Goal: Transaction & Acquisition: Purchase product/service

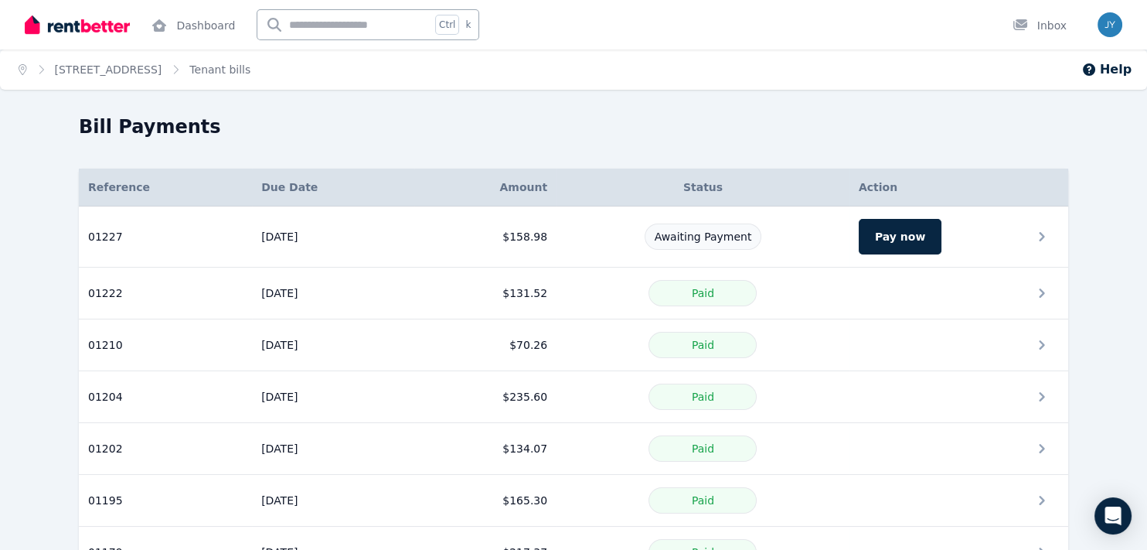
click at [893, 244] on button "Pay now" at bounding box center [900, 237] width 83 height 36
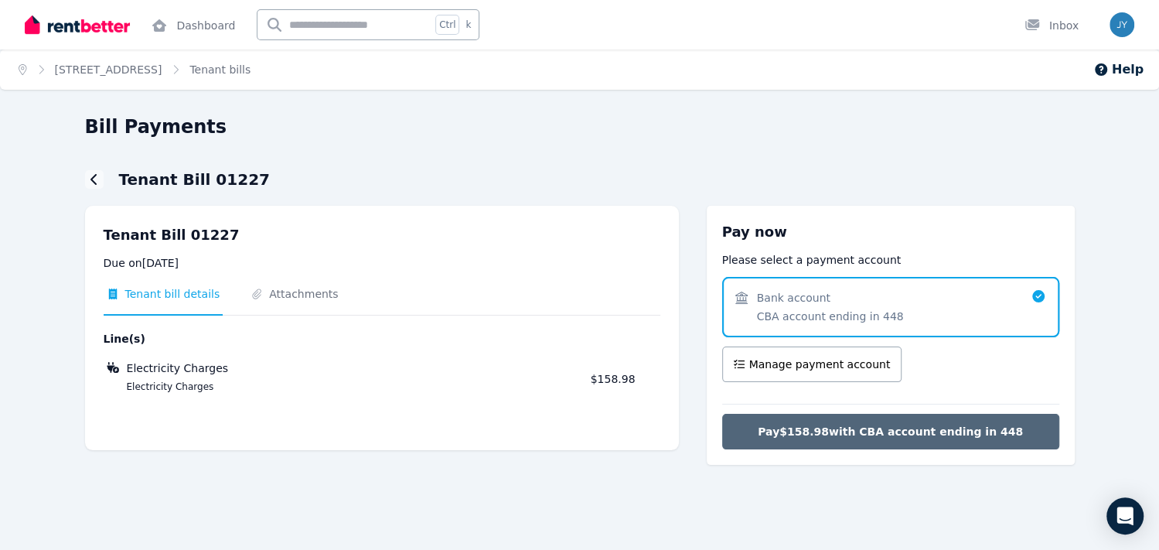
click at [938, 431] on span "Pay $158.98 with CBA account ending in 448" at bounding box center [890, 431] width 265 height 15
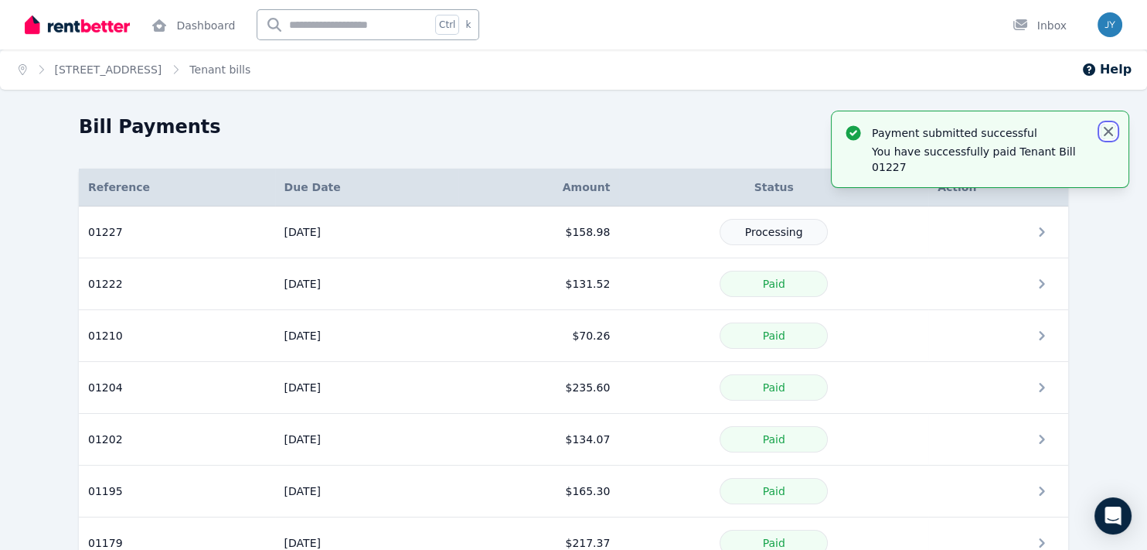
click at [1107, 136] on icon "button" at bounding box center [1108, 131] width 15 height 15
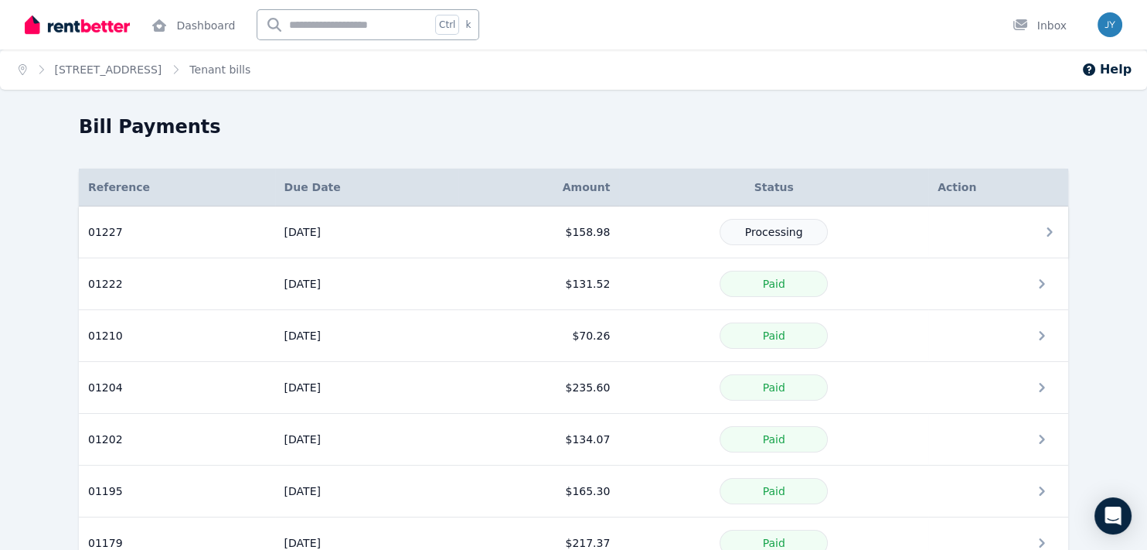
click at [1045, 231] on icon at bounding box center [1049, 232] width 19 height 19
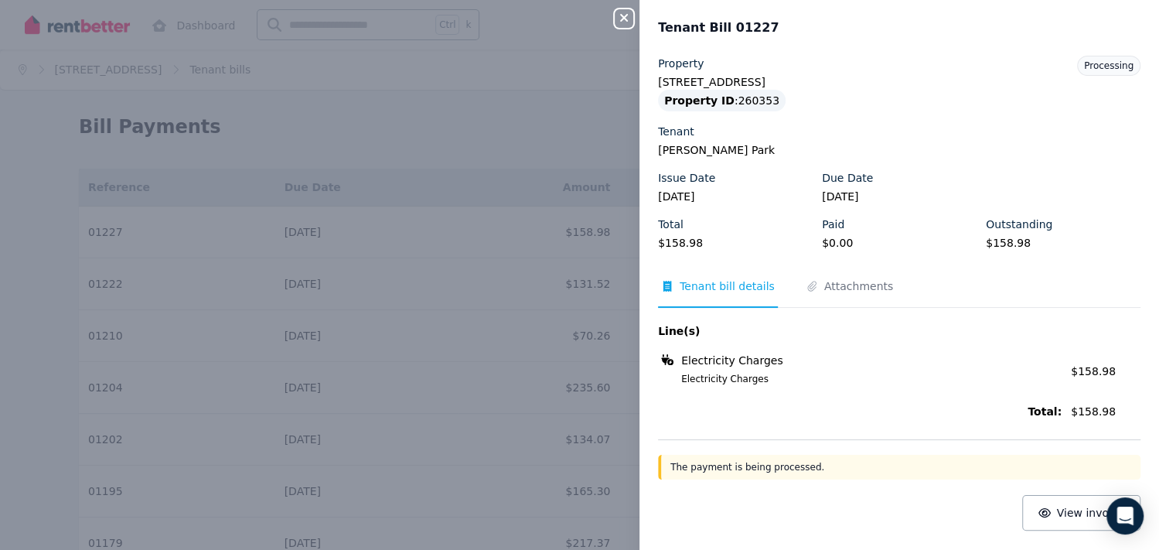
click at [623, 22] on icon "button" at bounding box center [624, 18] width 19 height 12
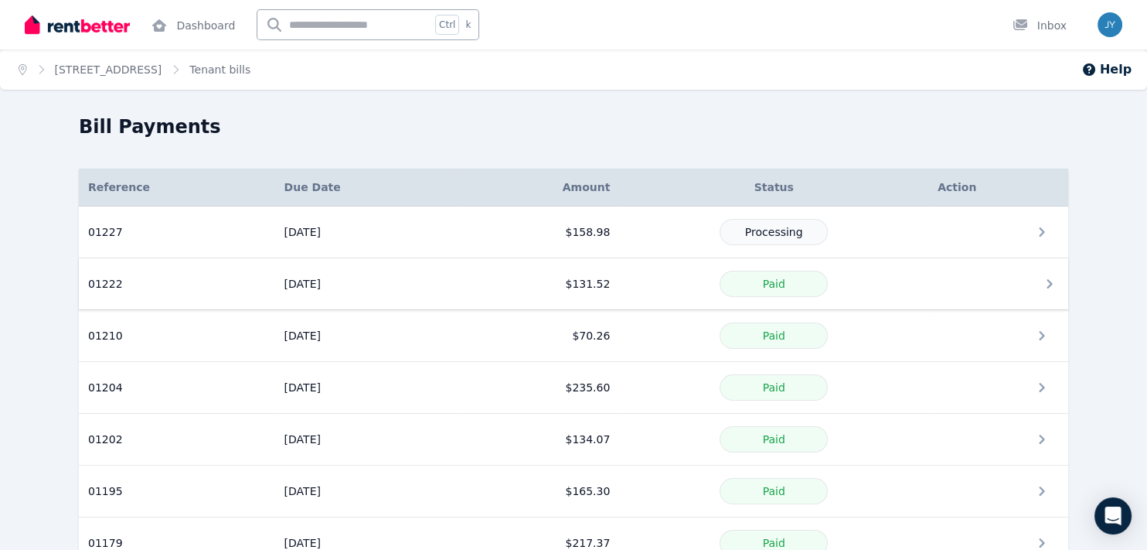
click at [1043, 288] on icon at bounding box center [1049, 283] width 19 height 19
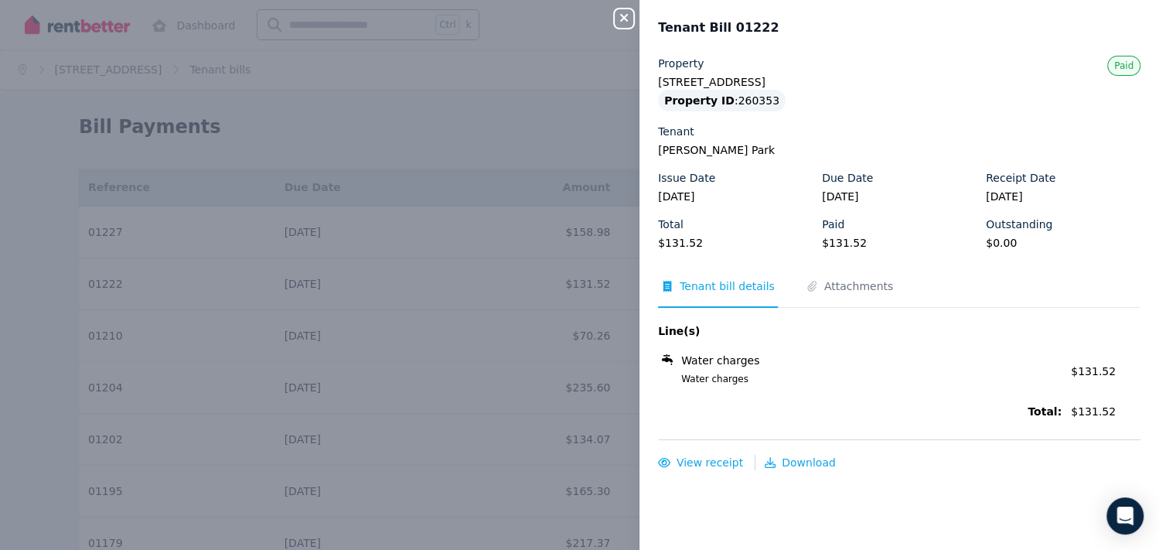
click at [617, 22] on icon "button" at bounding box center [624, 18] width 19 height 12
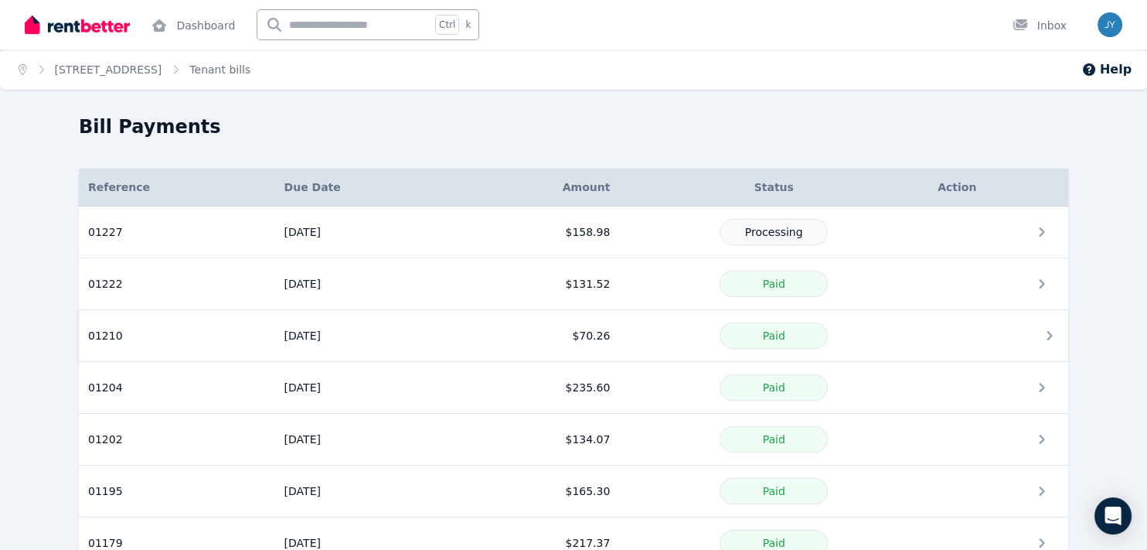
click at [1058, 325] on td at bounding box center [998, 336] width 140 height 52
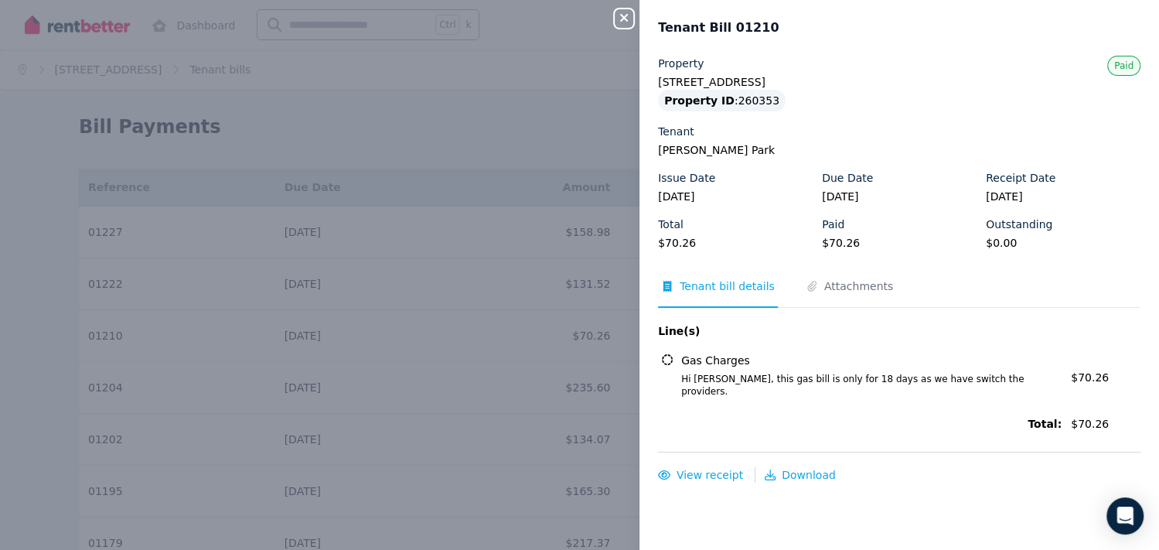
click at [615, 19] on icon "button" at bounding box center [624, 18] width 19 height 12
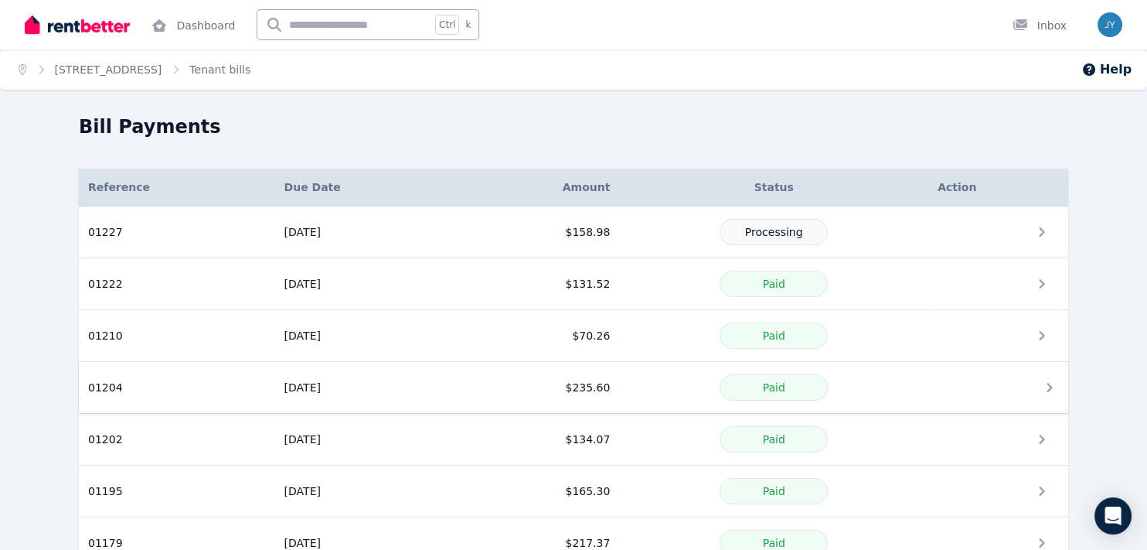
click at [1045, 380] on icon at bounding box center [1049, 387] width 19 height 19
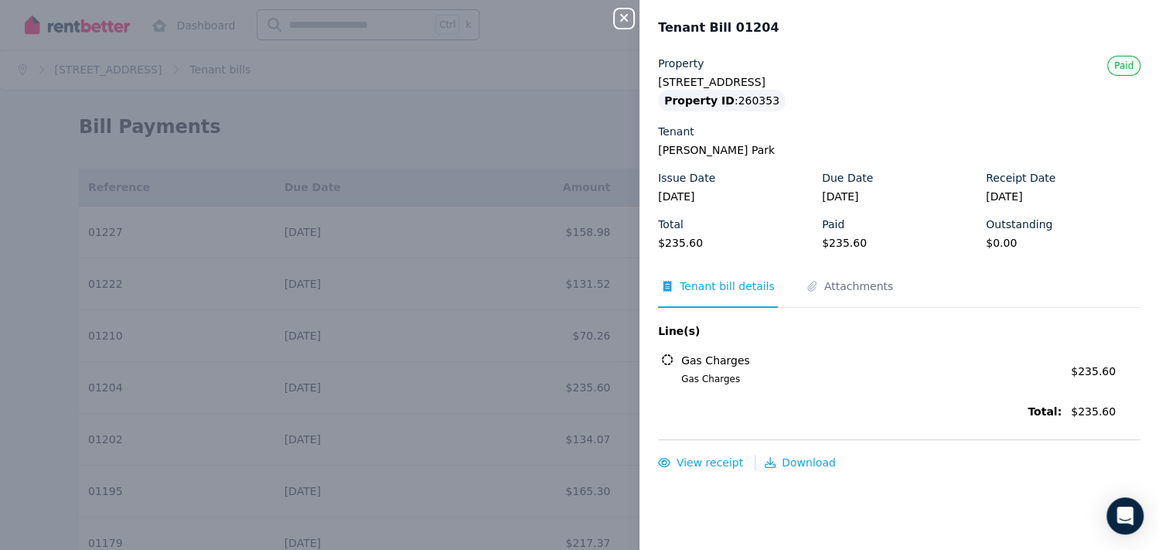
click at [623, 21] on icon "button" at bounding box center [624, 18] width 19 height 12
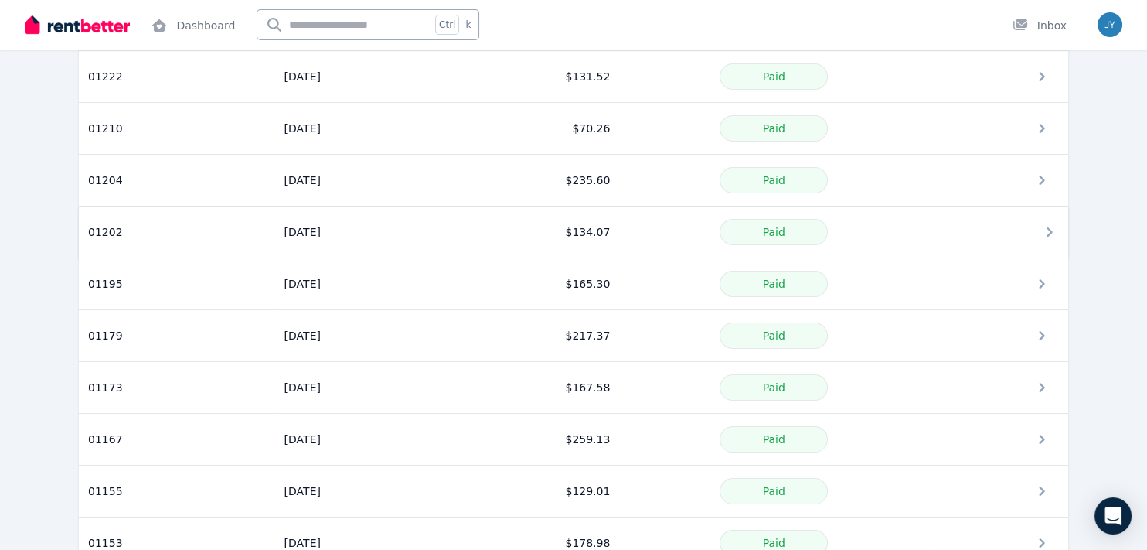
scroll to position [232, 0]
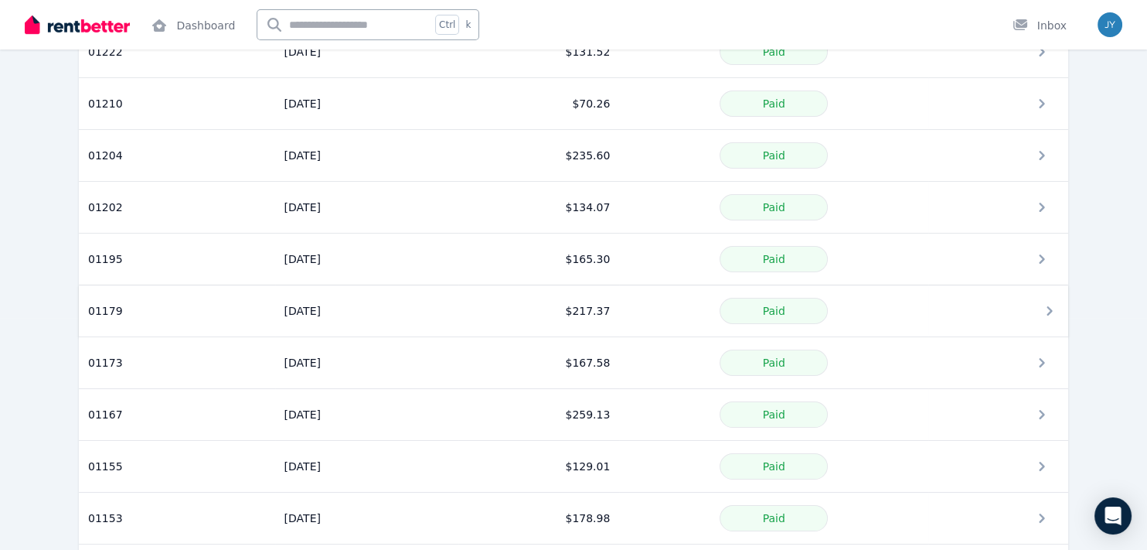
click at [1040, 306] on icon at bounding box center [1049, 310] width 19 height 19
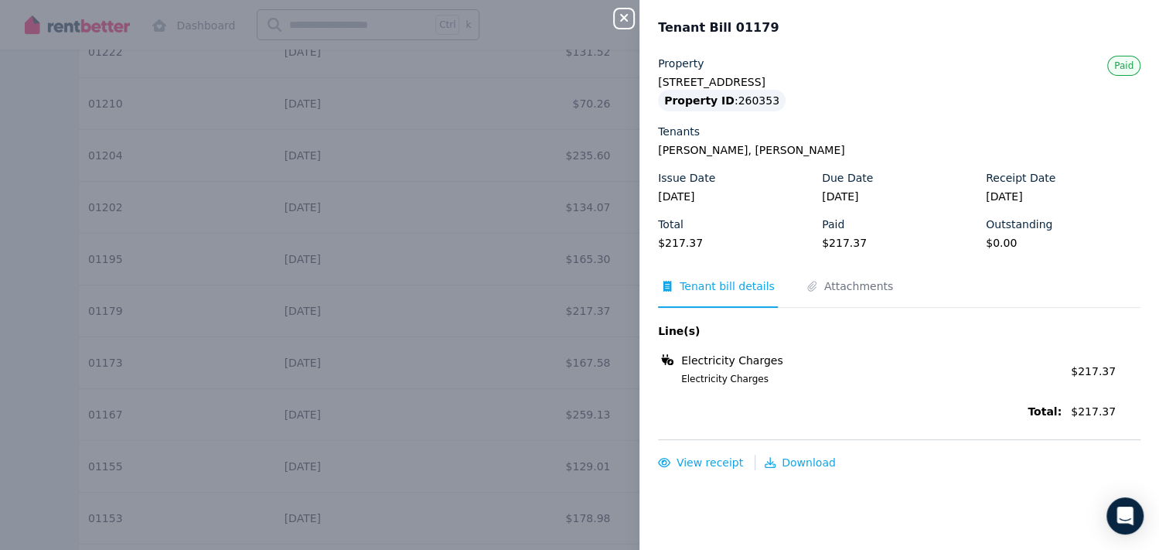
click at [632, 24] on icon "button" at bounding box center [624, 18] width 19 height 12
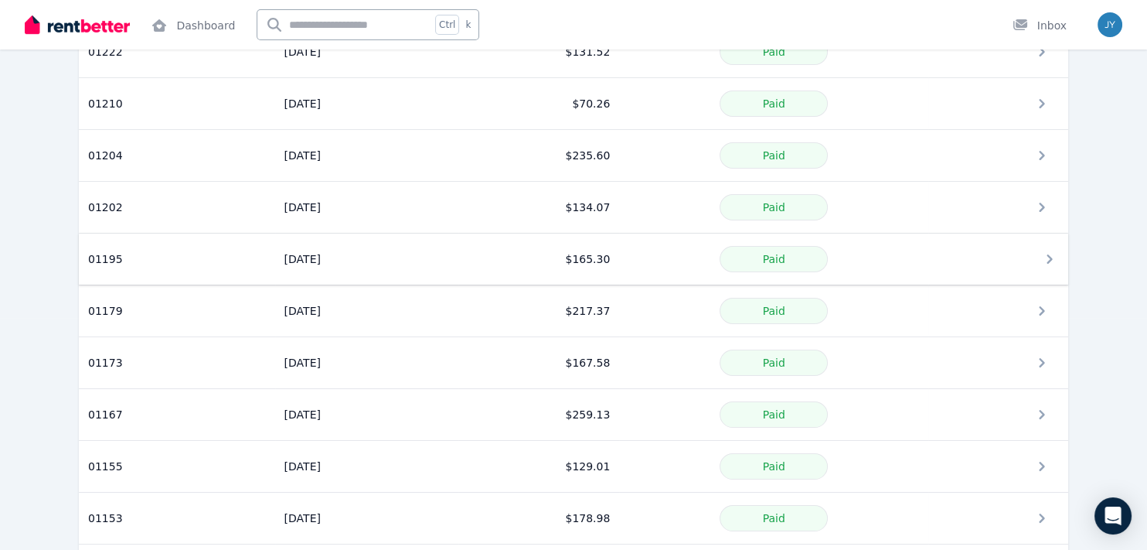
click at [1047, 258] on icon at bounding box center [1049, 258] width 5 height 9
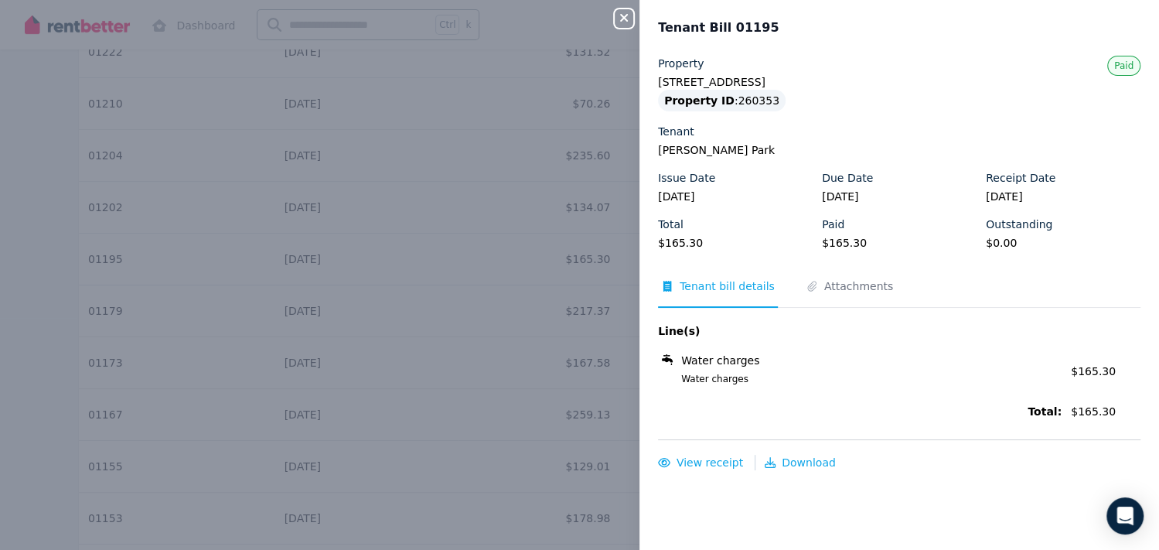
click at [616, 13] on icon "button" at bounding box center [624, 18] width 19 height 12
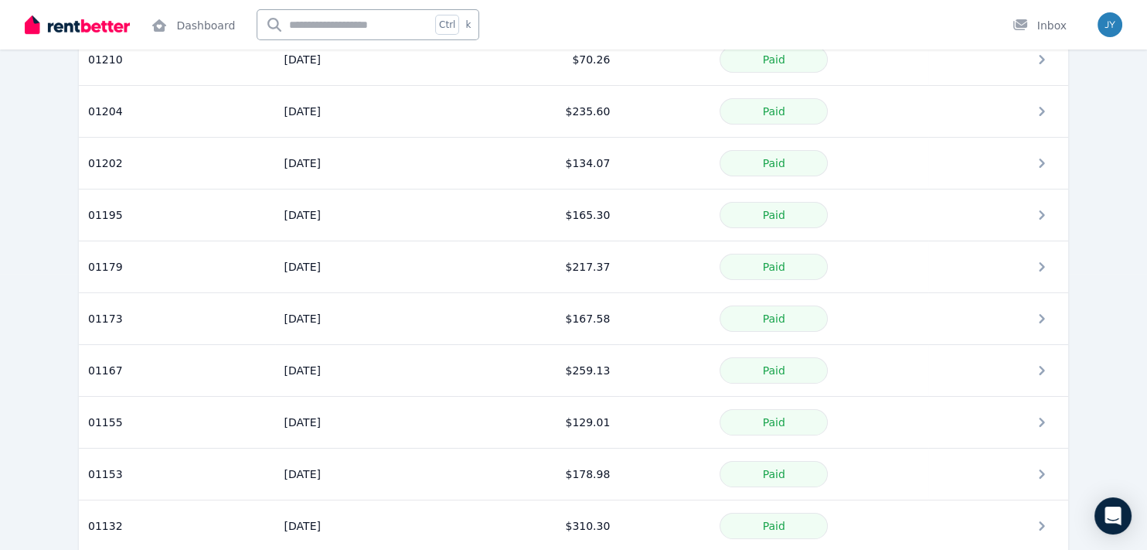
scroll to position [309, 0]
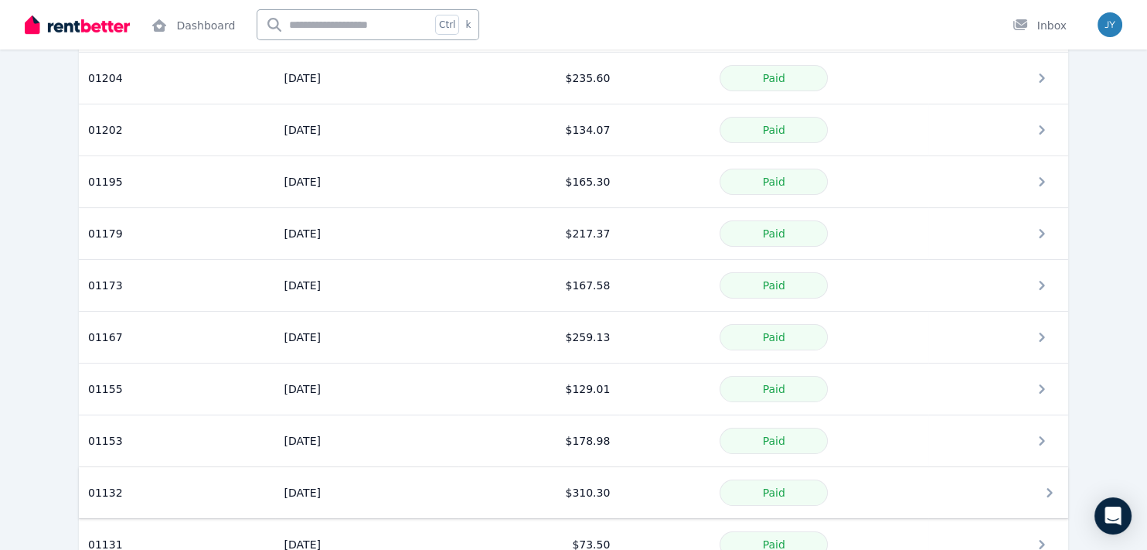
click at [1054, 486] on icon at bounding box center [1049, 492] width 19 height 19
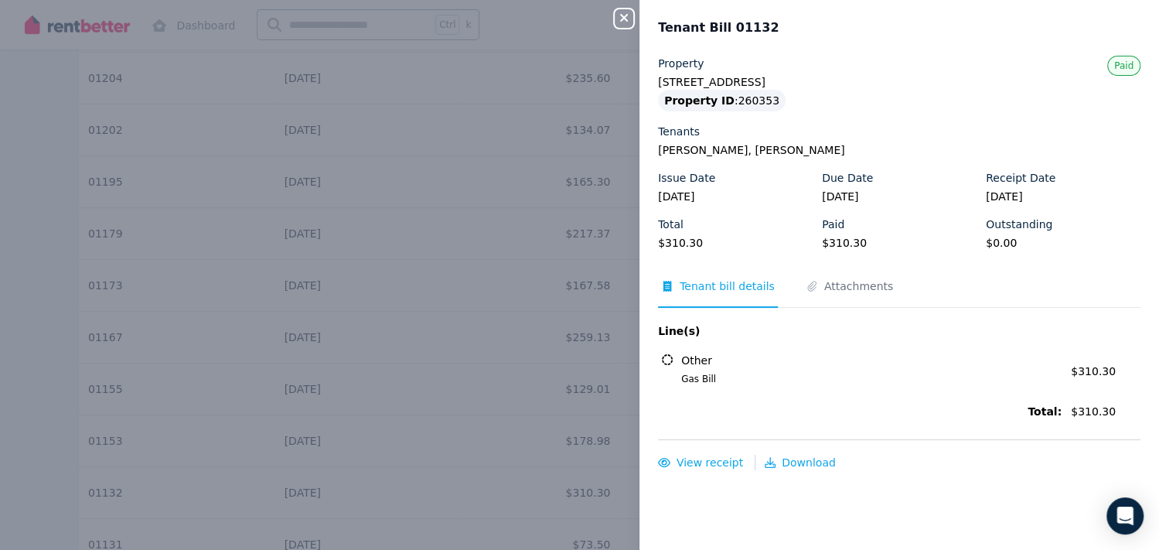
click at [621, 18] on icon "button" at bounding box center [624, 18] width 8 height 8
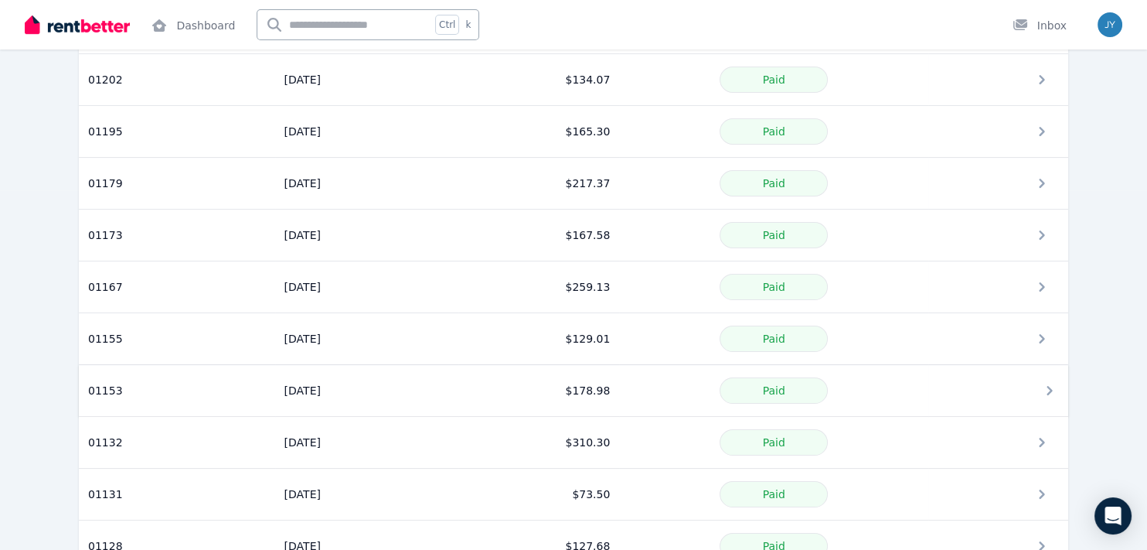
scroll to position [386, 0]
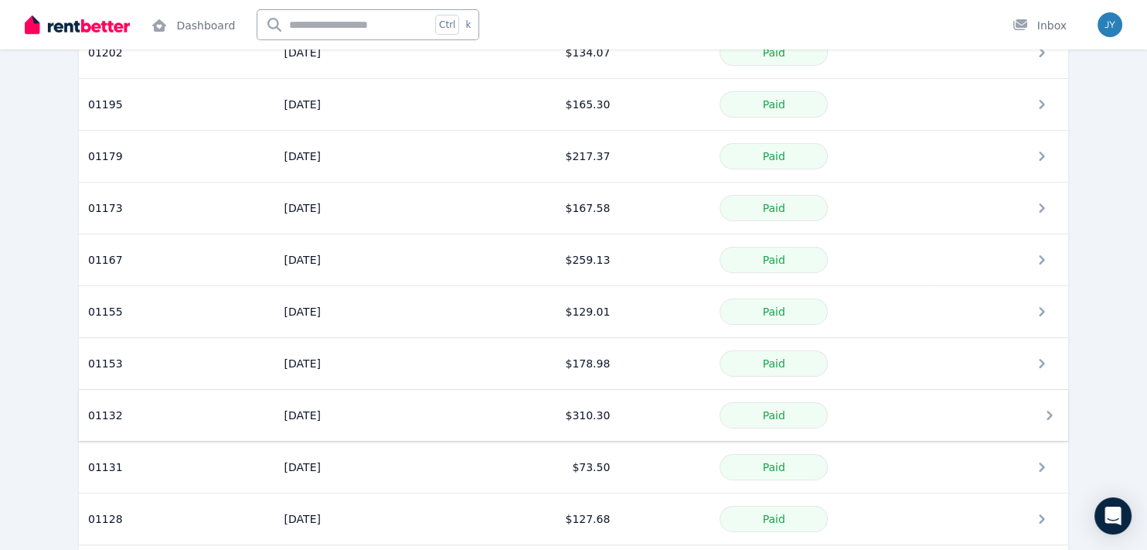
click at [1053, 421] on td at bounding box center [998, 416] width 140 height 52
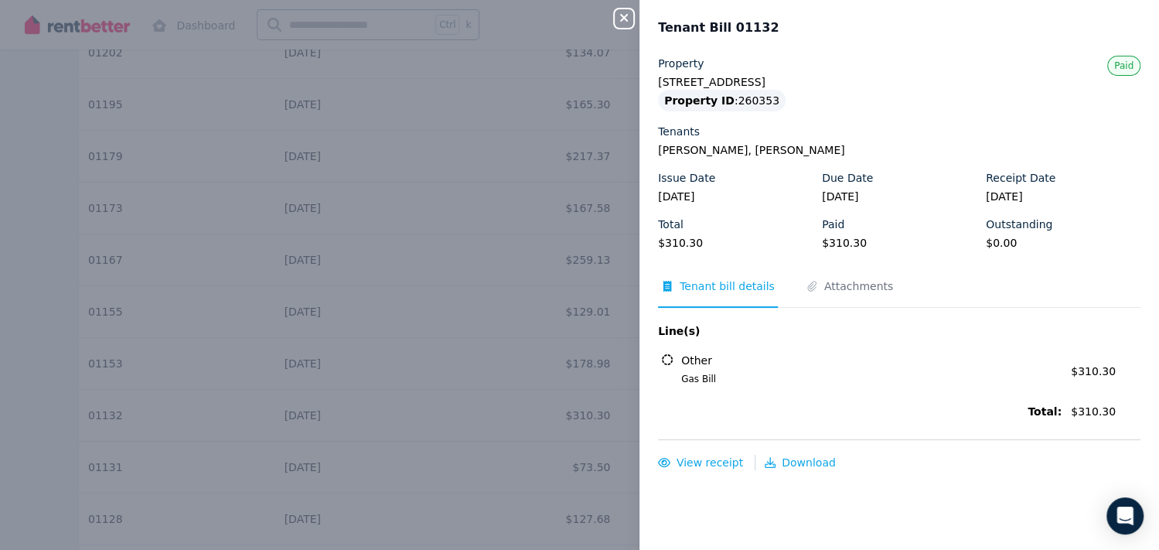
click at [629, 9] on button "Close panel" at bounding box center [624, 18] width 19 height 19
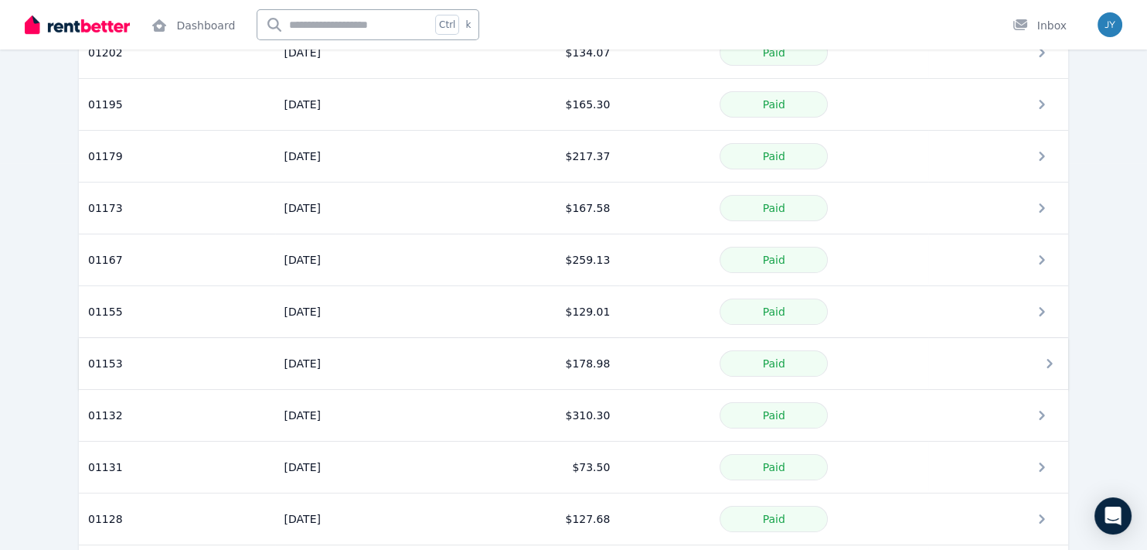
click at [1047, 363] on icon at bounding box center [1049, 363] width 19 height 19
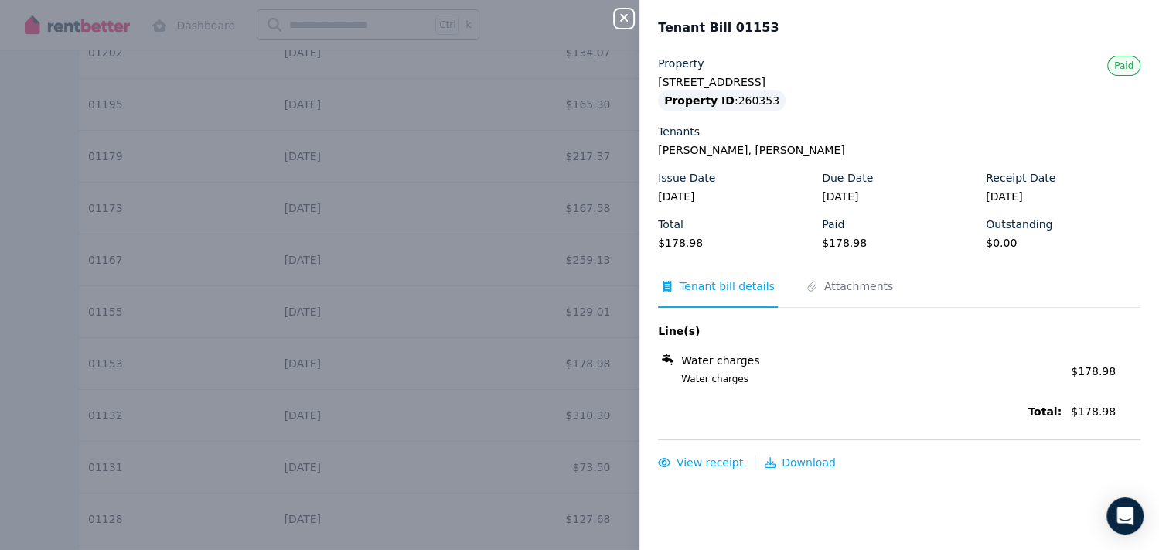
click at [625, 16] on icon "button" at bounding box center [624, 18] width 8 height 8
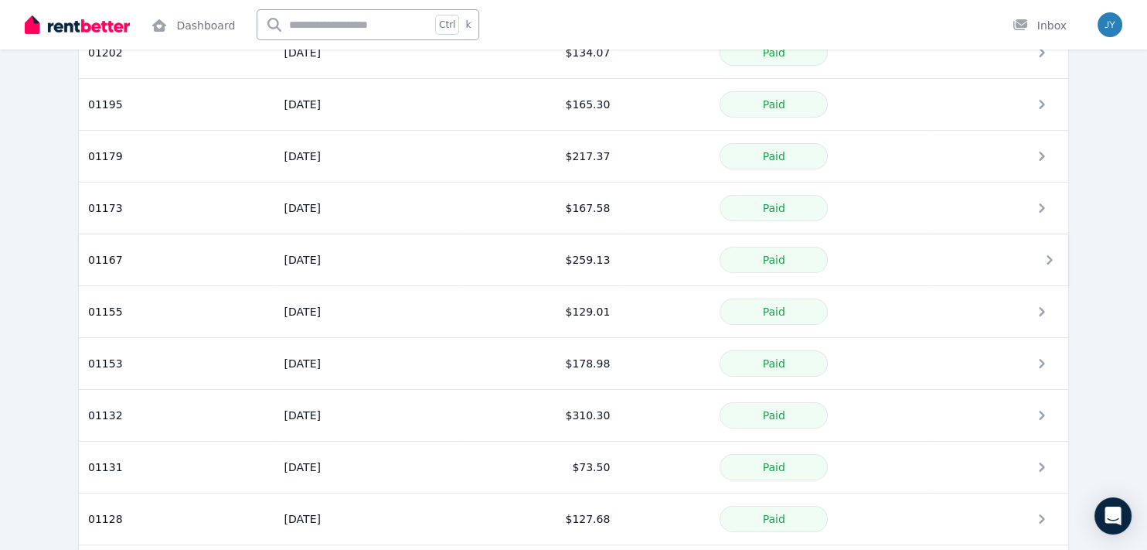
click at [1042, 255] on icon at bounding box center [1049, 259] width 19 height 19
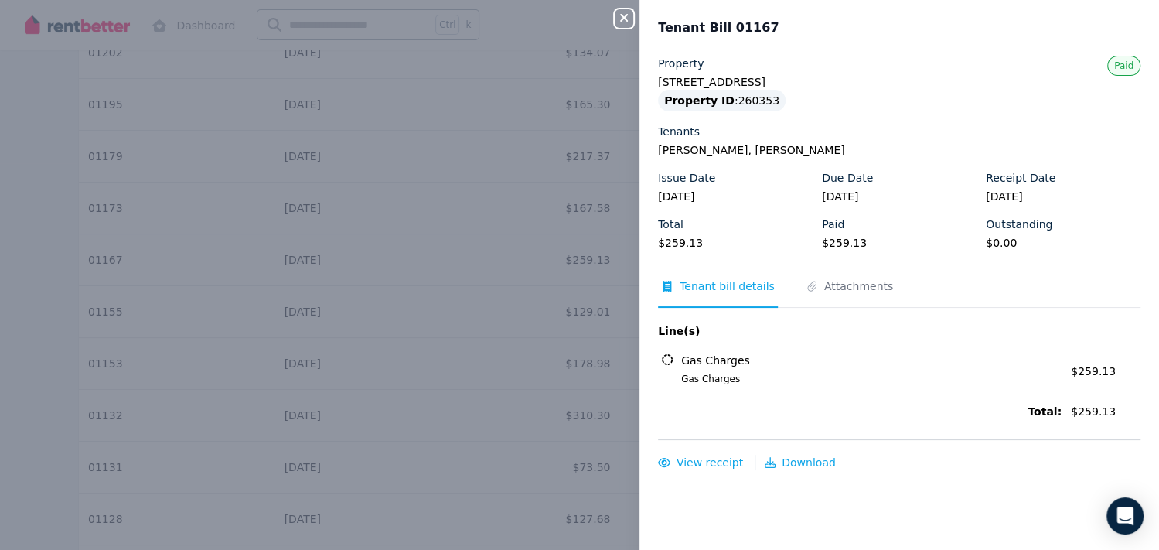
click at [618, 15] on icon "button" at bounding box center [624, 18] width 19 height 12
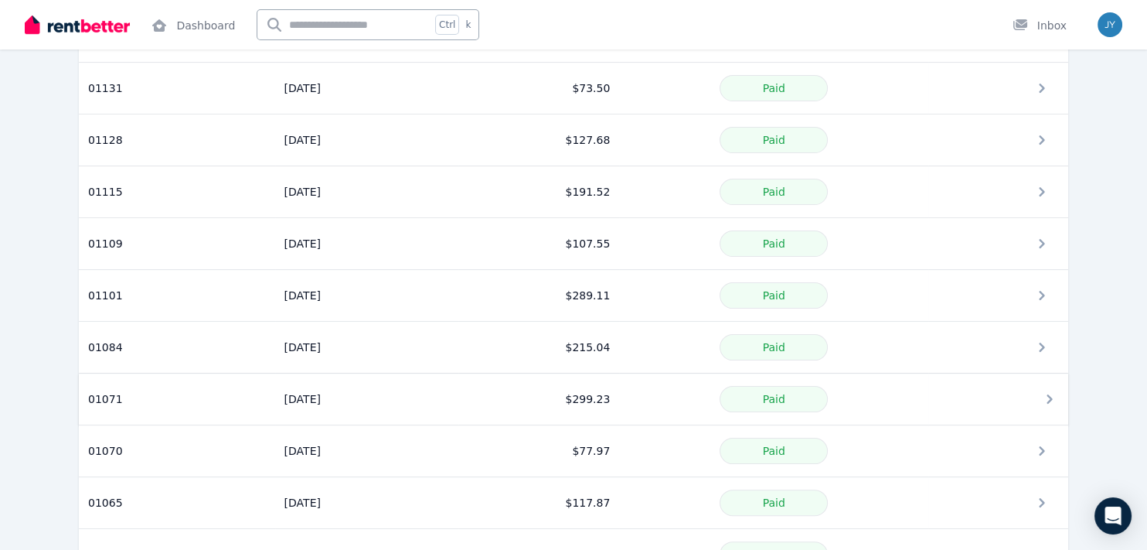
scroll to position [773, 0]
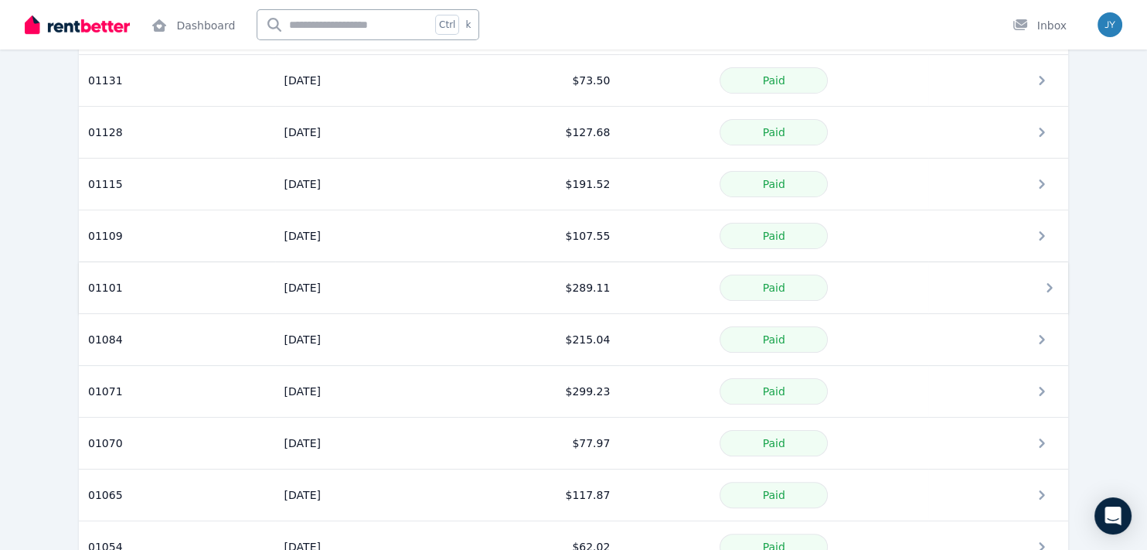
click at [1047, 286] on icon at bounding box center [1049, 287] width 19 height 19
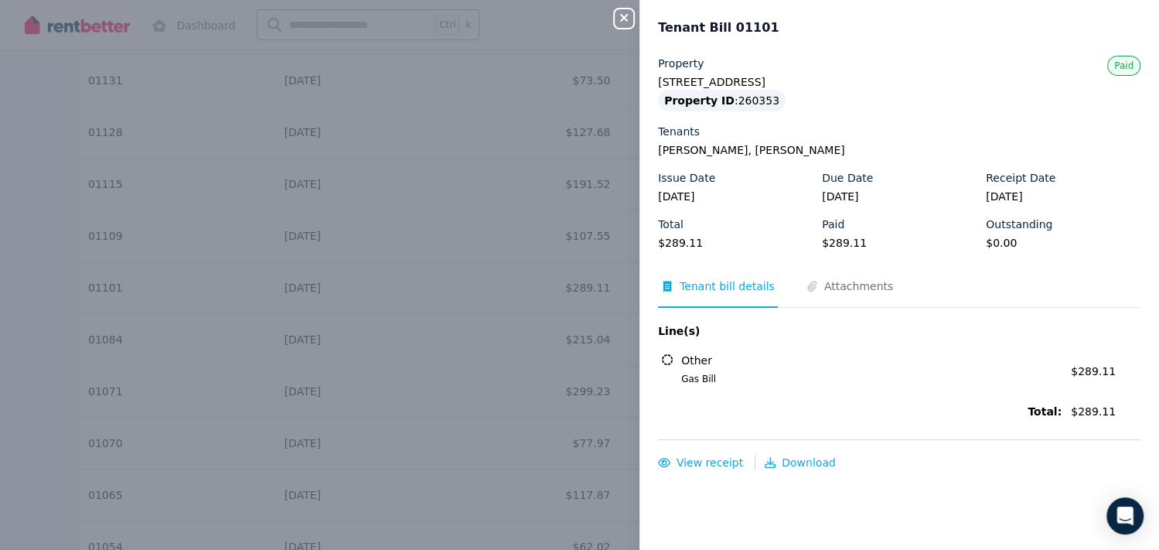
click at [619, 31] on div "Close panel Tenant Bill 01101 Property [STREET_ADDRESS] Property ID : 260353 [G…" at bounding box center [579, 275] width 1159 height 550
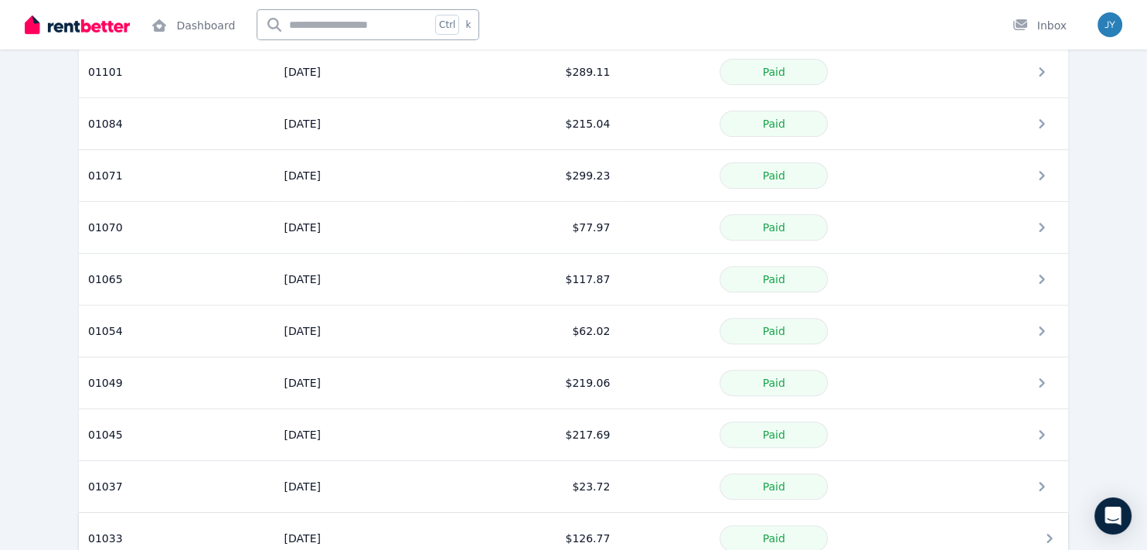
scroll to position [1081, 0]
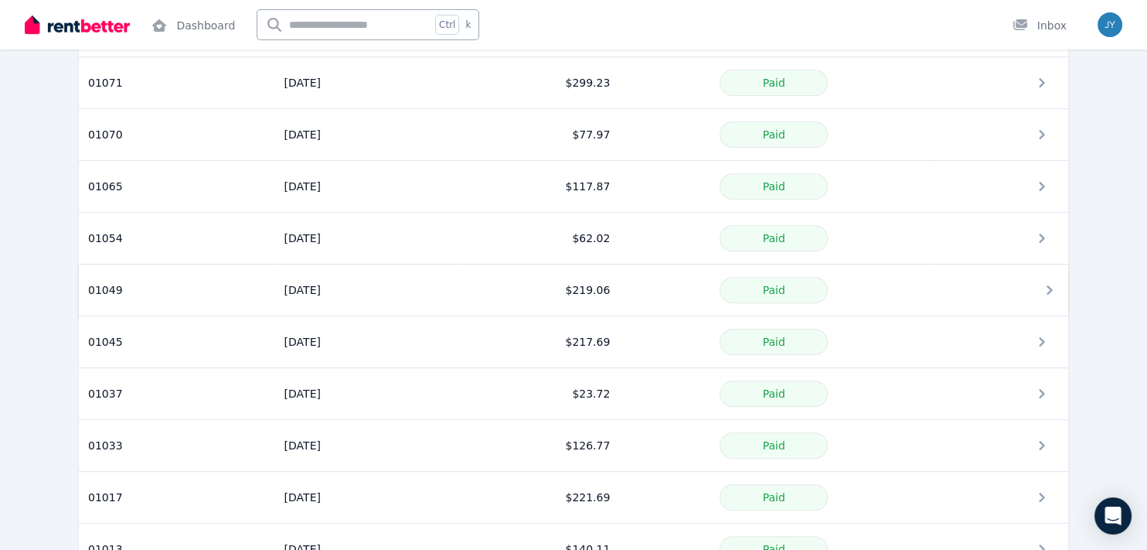
click at [1045, 281] on icon at bounding box center [1049, 290] width 19 height 19
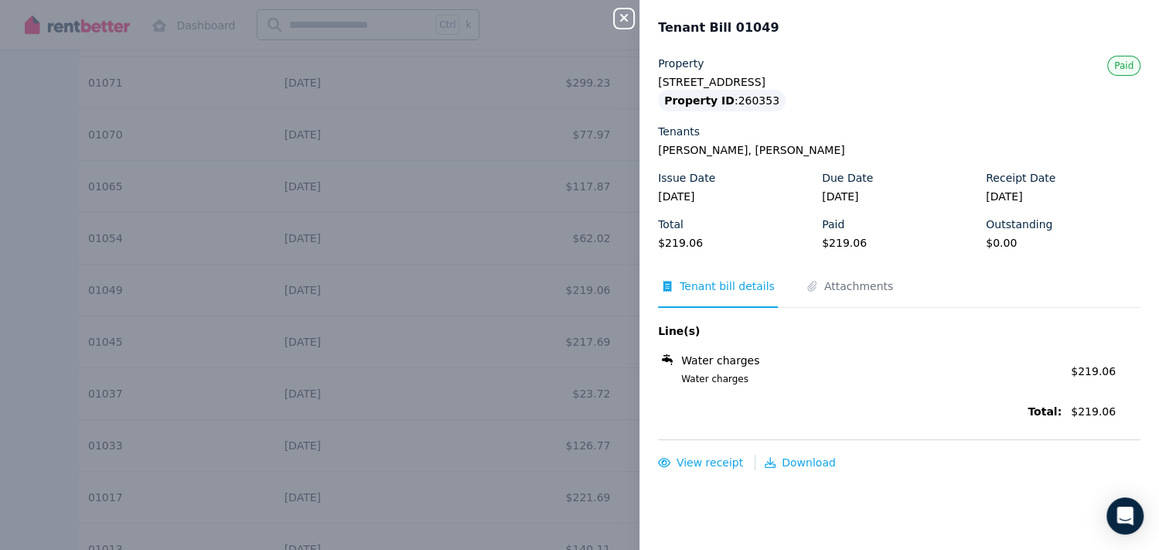
click at [625, 20] on icon "button" at bounding box center [624, 18] width 19 height 12
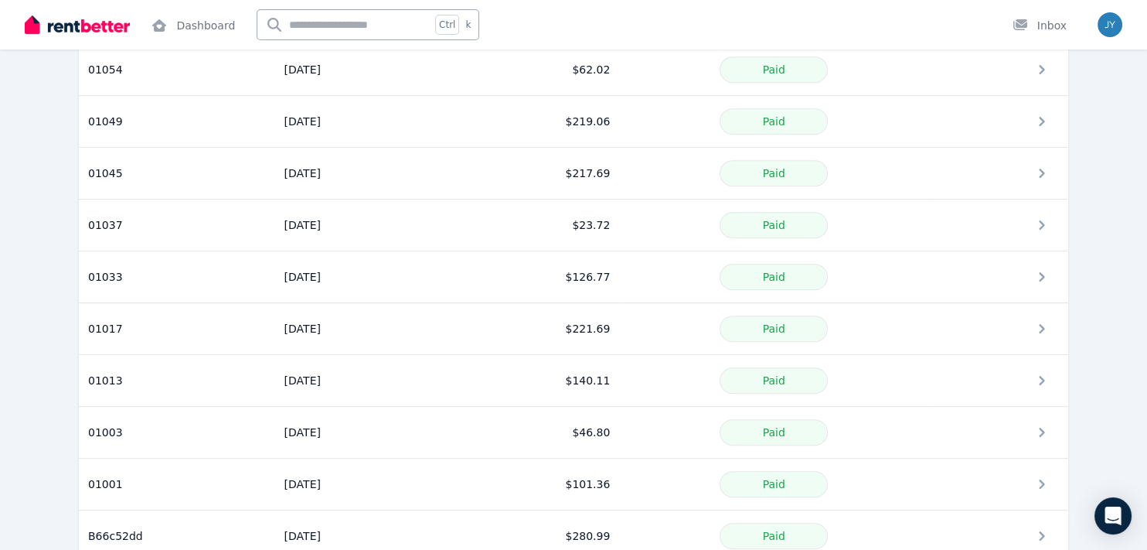
scroll to position [1272, 0]
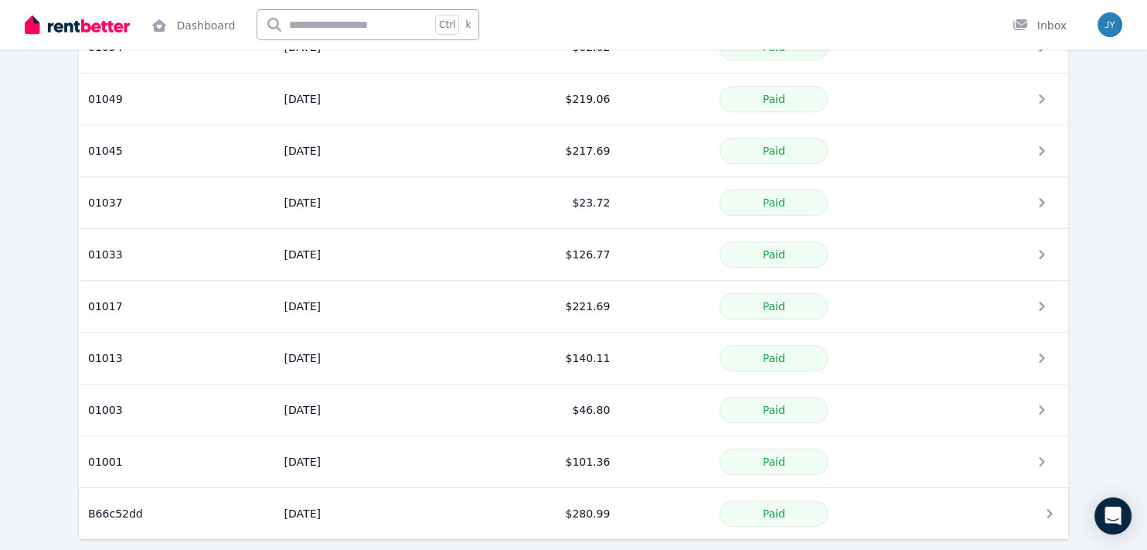
click at [1050, 504] on icon at bounding box center [1049, 513] width 19 height 19
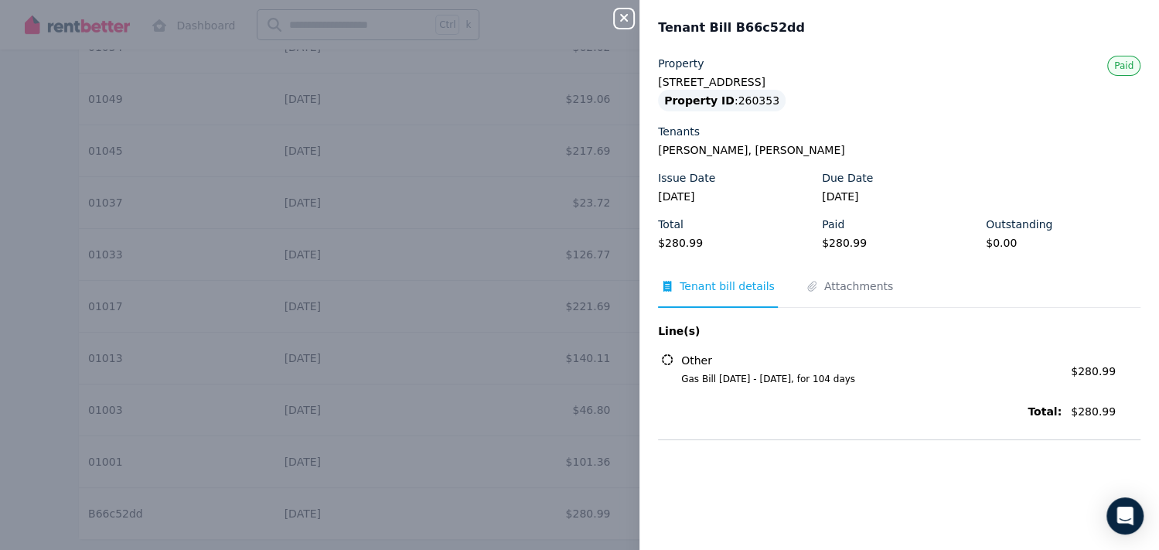
click at [628, 19] on icon "button" at bounding box center [624, 18] width 19 height 12
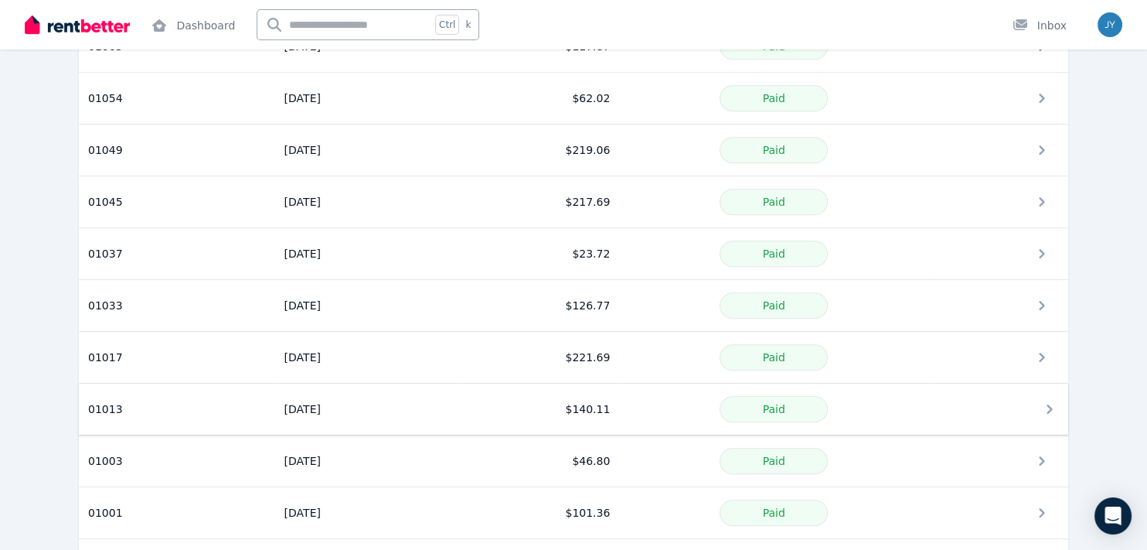
scroll to position [1196, 0]
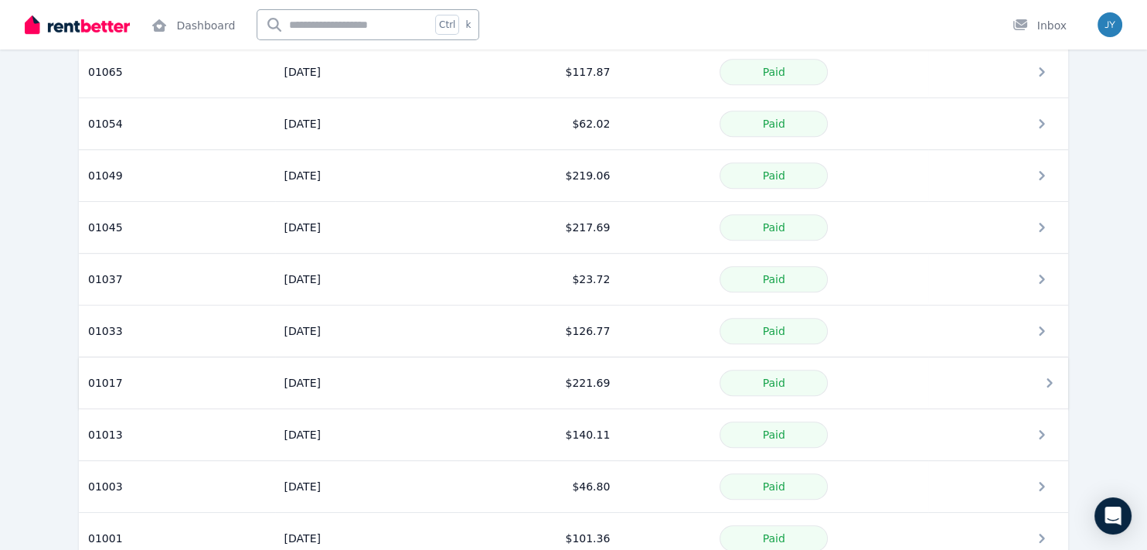
click at [1056, 373] on icon at bounding box center [1049, 382] width 19 height 19
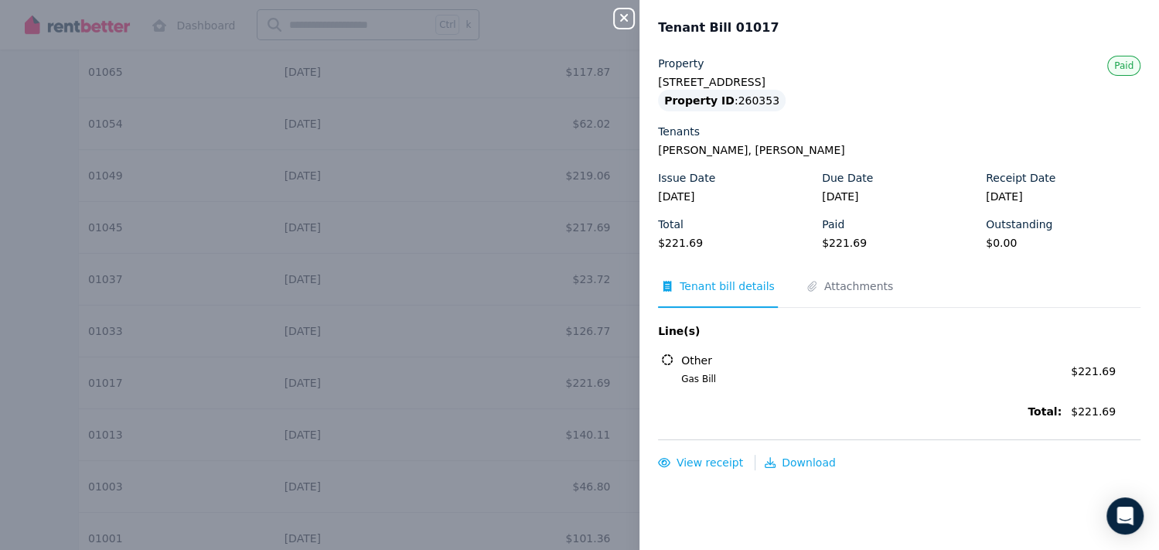
click at [618, 16] on icon "button" at bounding box center [624, 18] width 19 height 12
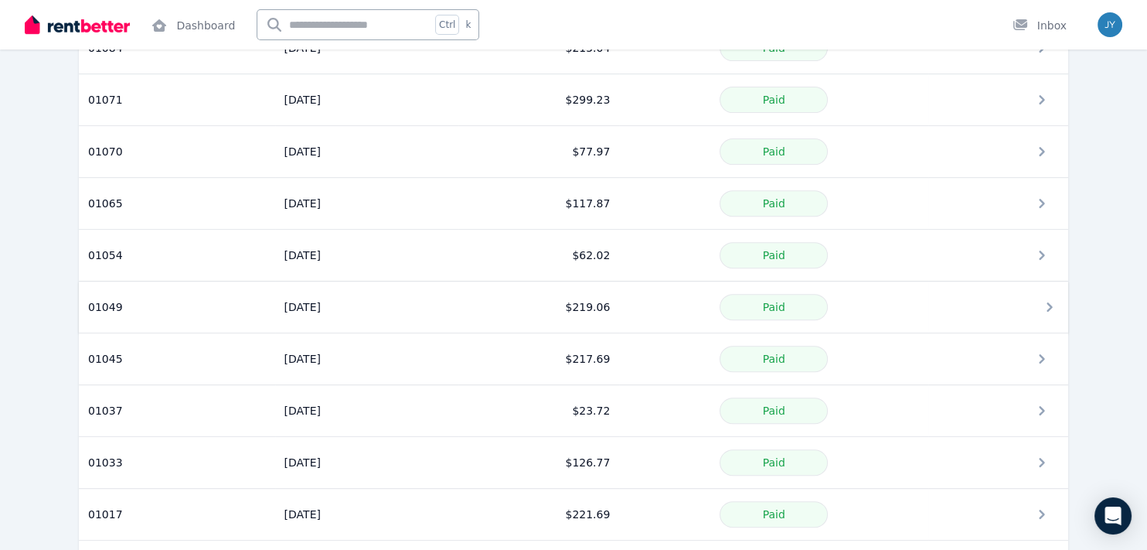
scroll to position [1040, 0]
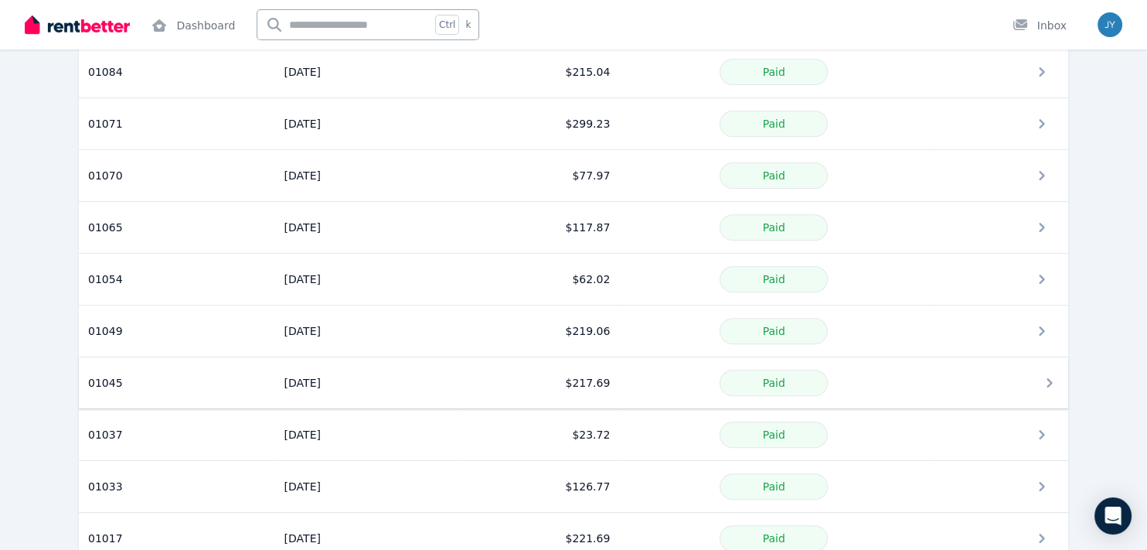
click at [1050, 378] on icon at bounding box center [1049, 382] width 5 height 9
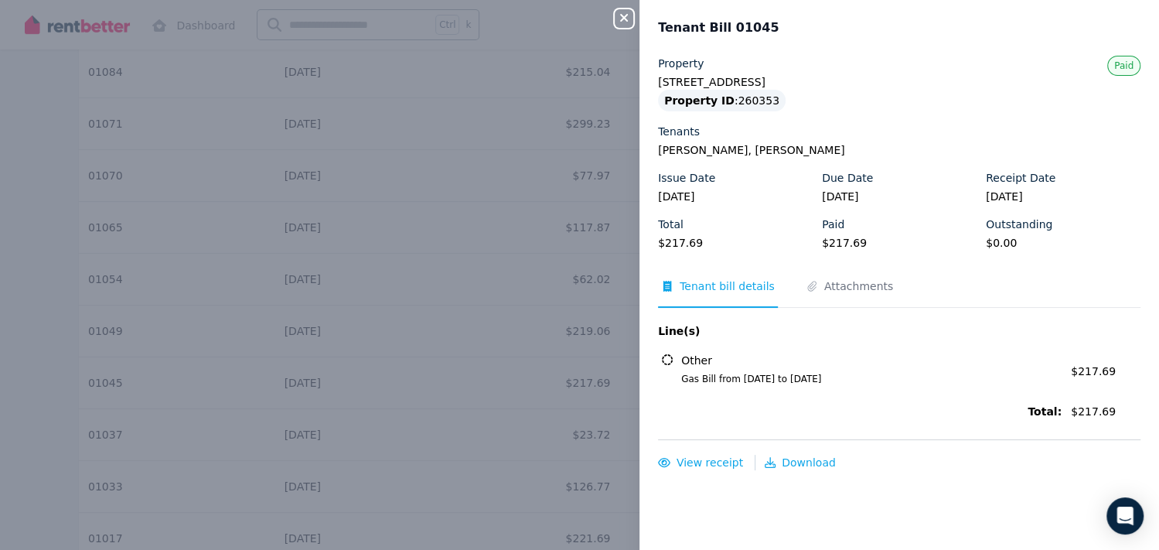
click at [611, 18] on div "Close panel Tenant Bill 01045 Property [STREET_ADDRESS] Property ID : 260353 [G…" at bounding box center [579, 275] width 1159 height 550
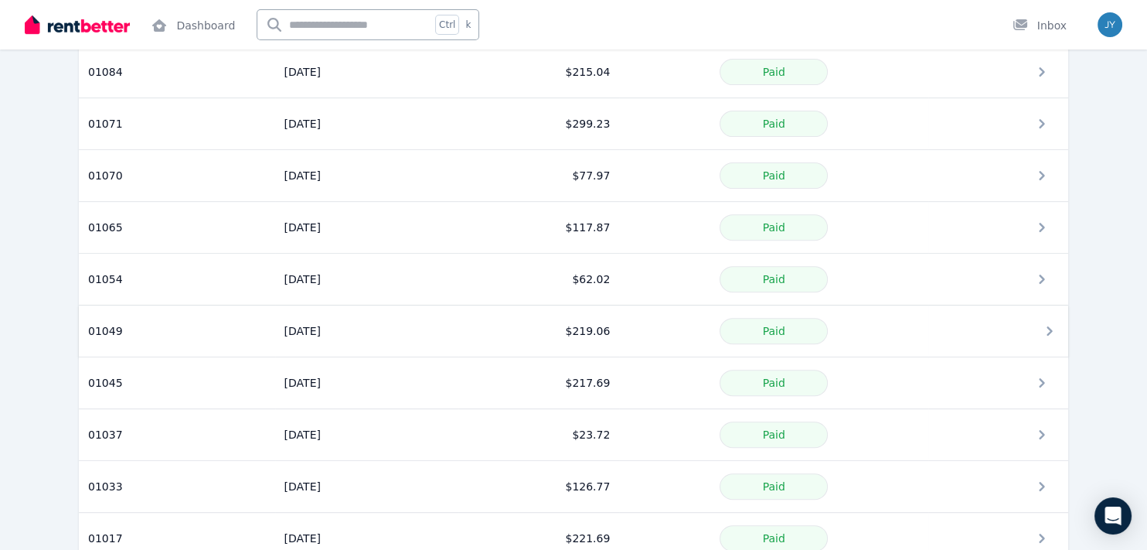
click at [1044, 322] on icon at bounding box center [1049, 331] width 19 height 19
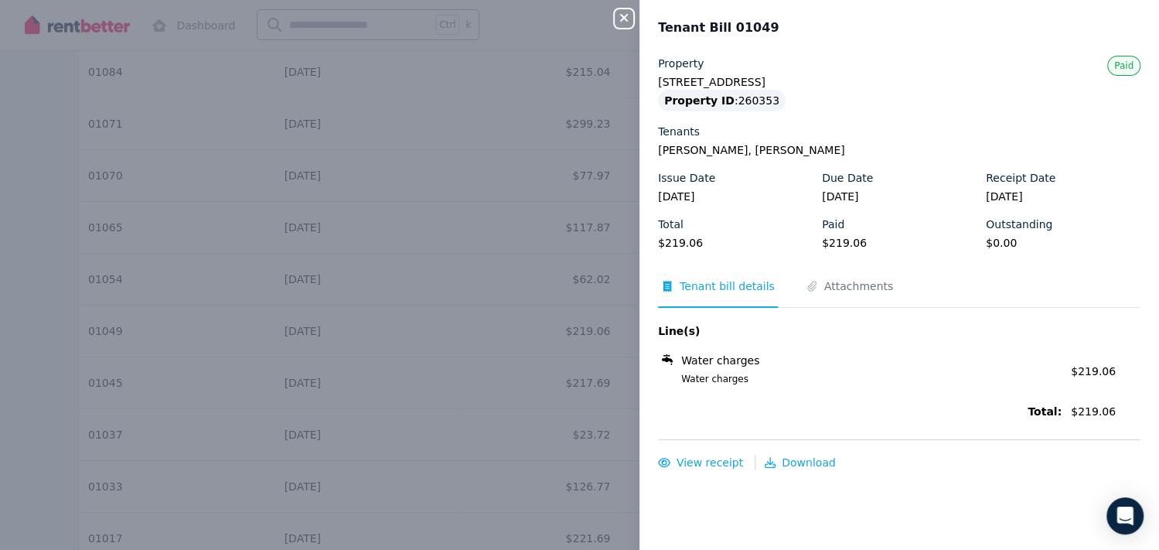
click at [625, 18] on icon "button" at bounding box center [624, 18] width 19 height 12
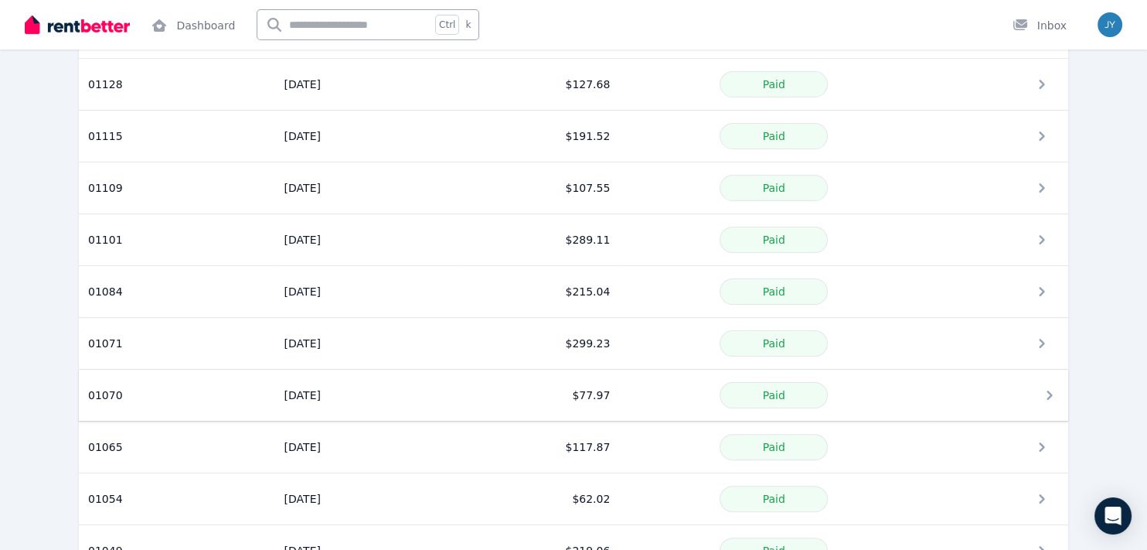
scroll to position [809, 0]
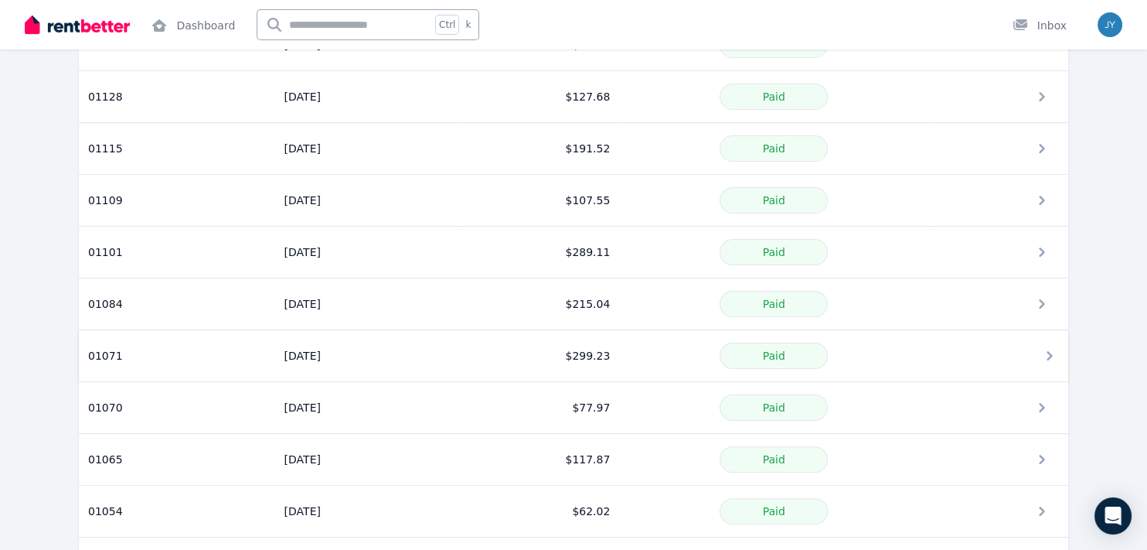
click at [1062, 344] on td at bounding box center [998, 356] width 140 height 52
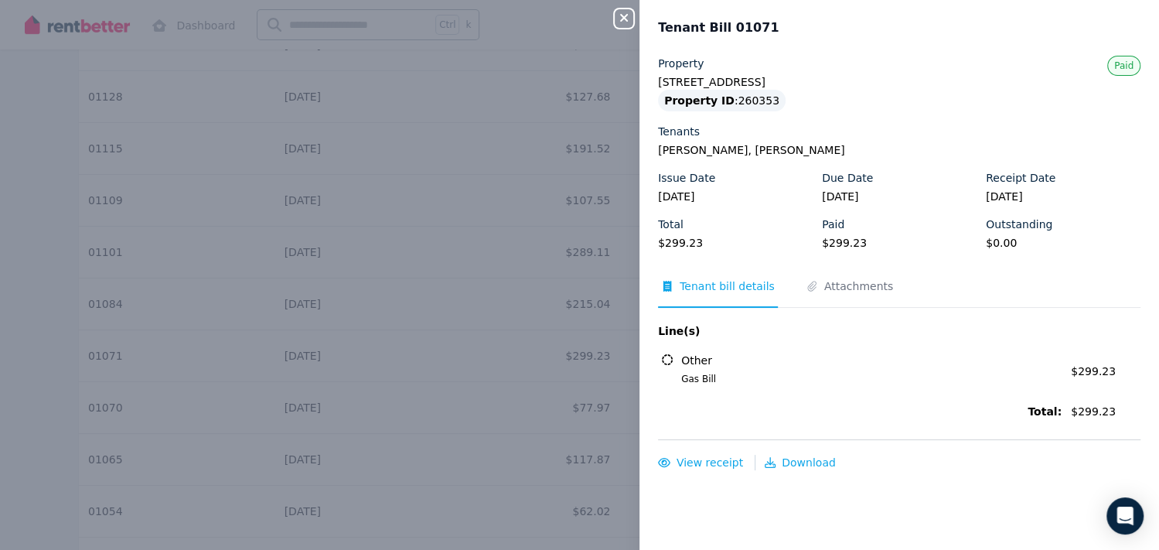
click at [626, 20] on icon "button" at bounding box center [624, 18] width 8 height 8
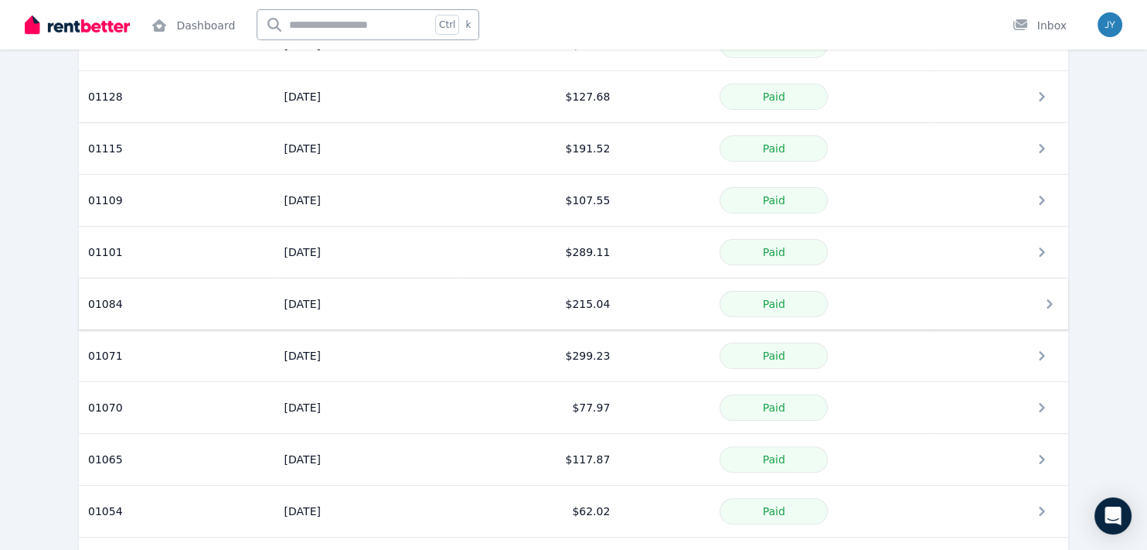
click at [1039, 298] on td at bounding box center [998, 304] width 140 height 52
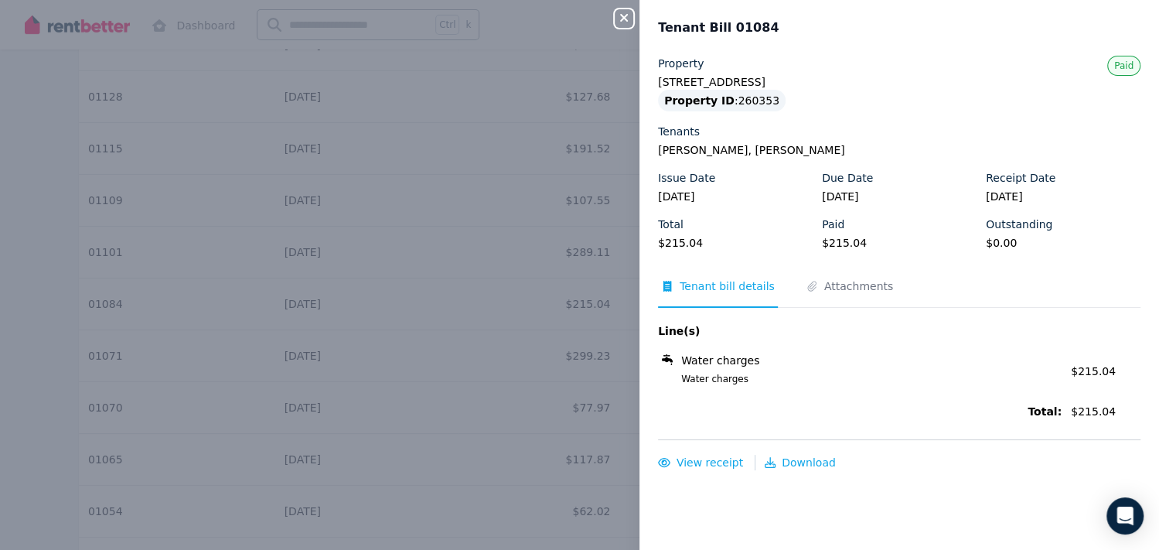
click at [621, 12] on icon "button" at bounding box center [624, 18] width 19 height 12
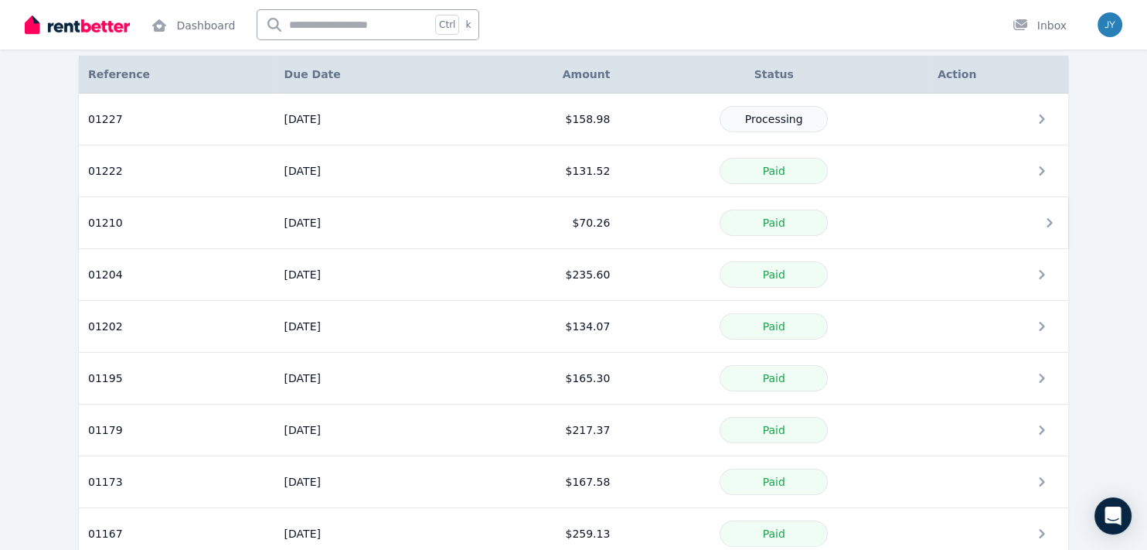
scroll to position [36, 0]
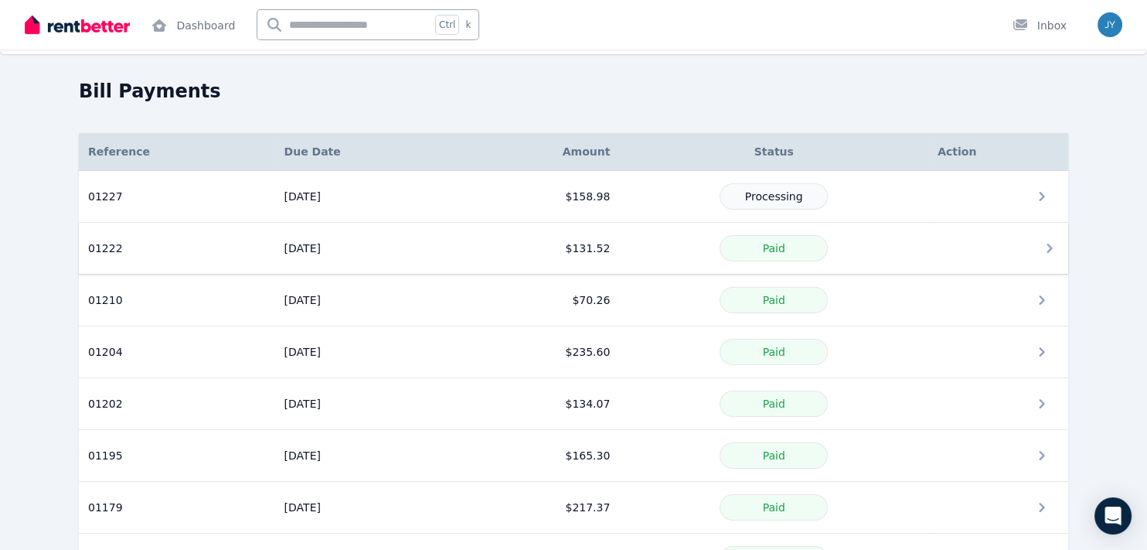
click at [1047, 255] on icon at bounding box center [1049, 248] width 19 height 19
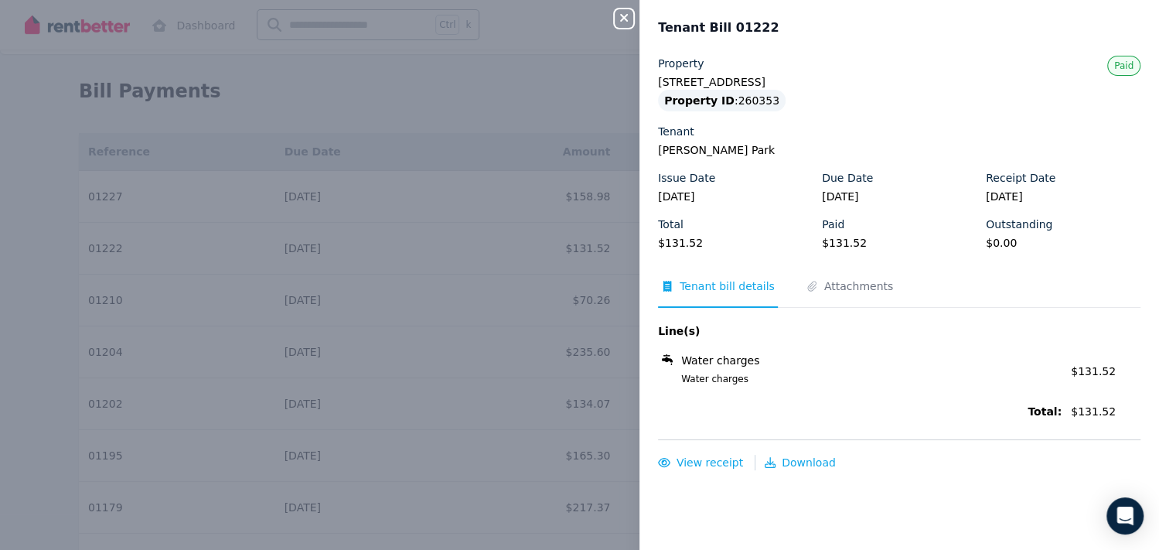
click at [626, 12] on icon "button" at bounding box center [624, 18] width 19 height 12
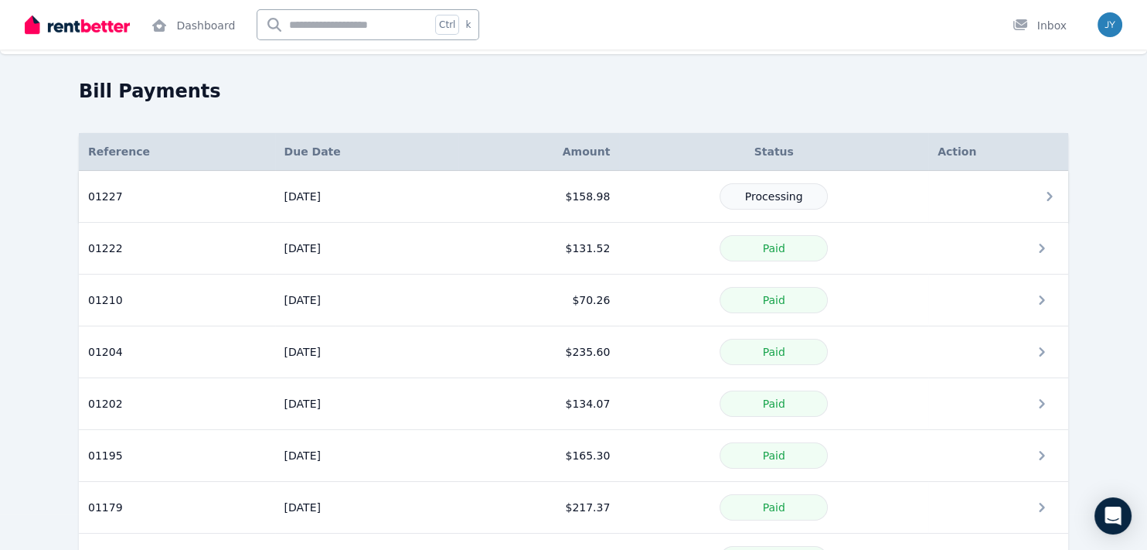
click at [1027, 192] on td at bounding box center [998, 197] width 140 height 52
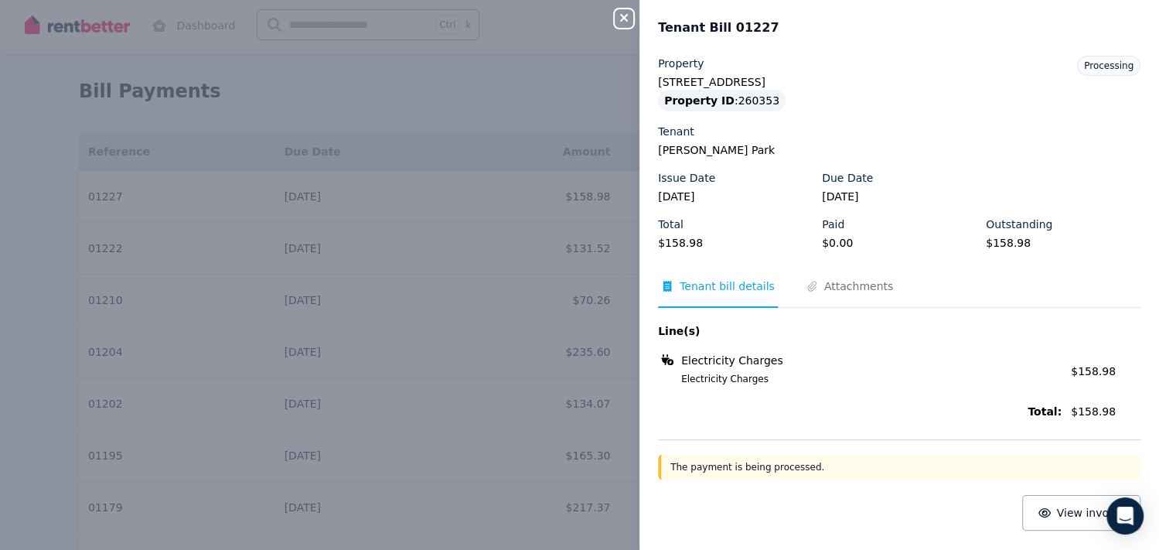
click at [628, 27] on button "Close panel" at bounding box center [624, 18] width 19 height 19
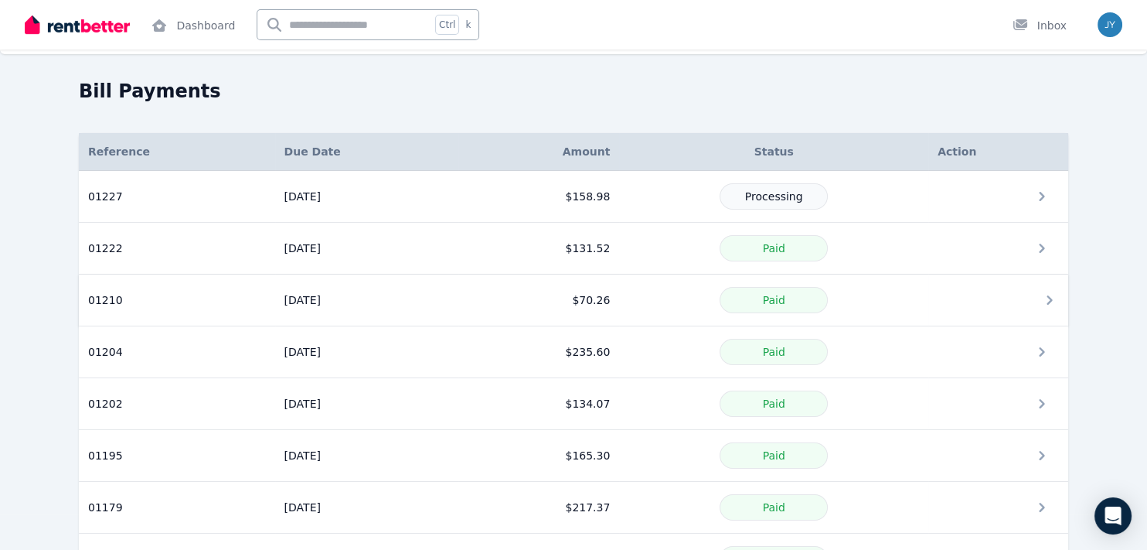
click at [1052, 299] on icon at bounding box center [1049, 300] width 19 height 19
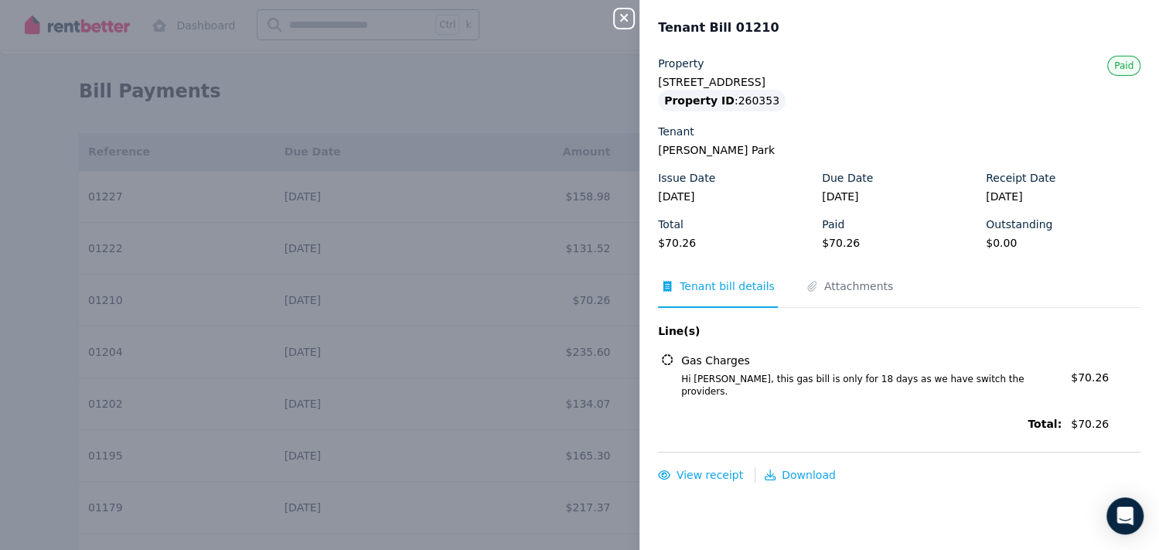
click at [616, 26] on button "Close panel" at bounding box center [624, 18] width 19 height 19
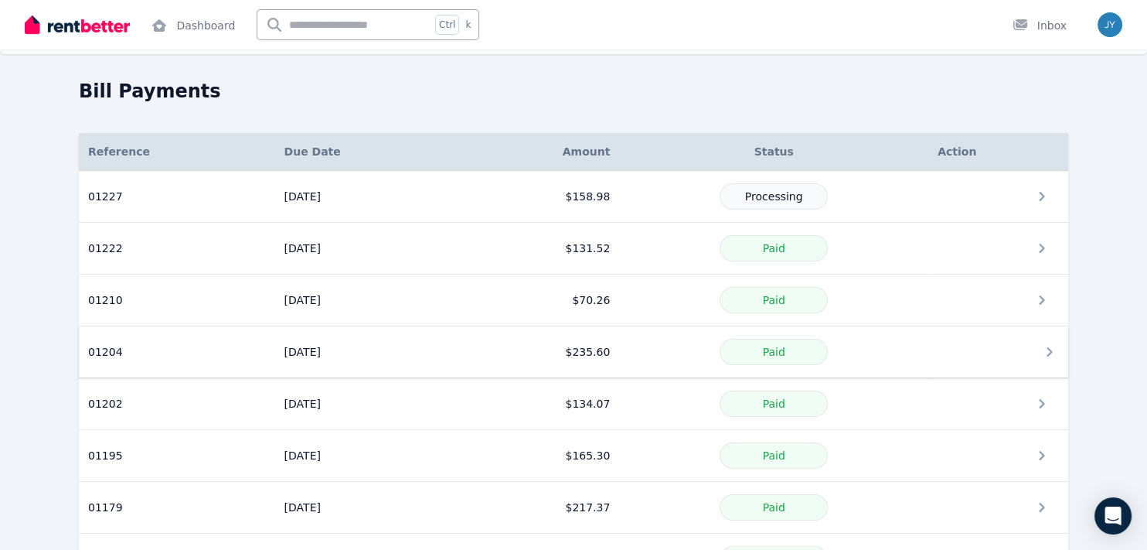
click at [1043, 346] on icon at bounding box center [1049, 351] width 19 height 19
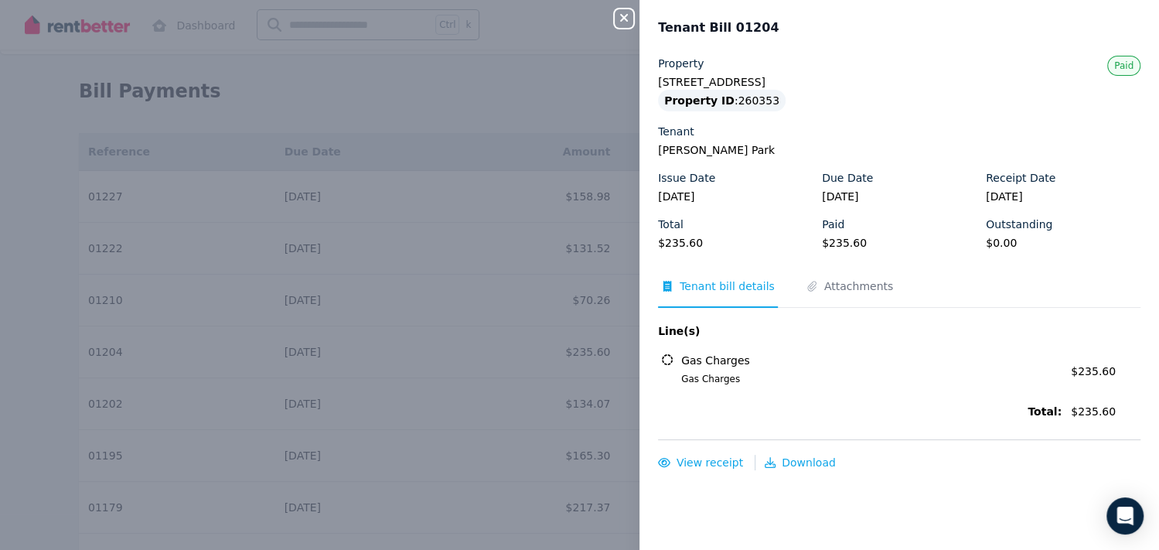
click at [613, 15] on div "Close panel Tenant Bill 01204 Property [STREET_ADDRESS] Property ID : 260353 Te…" at bounding box center [579, 275] width 1159 height 550
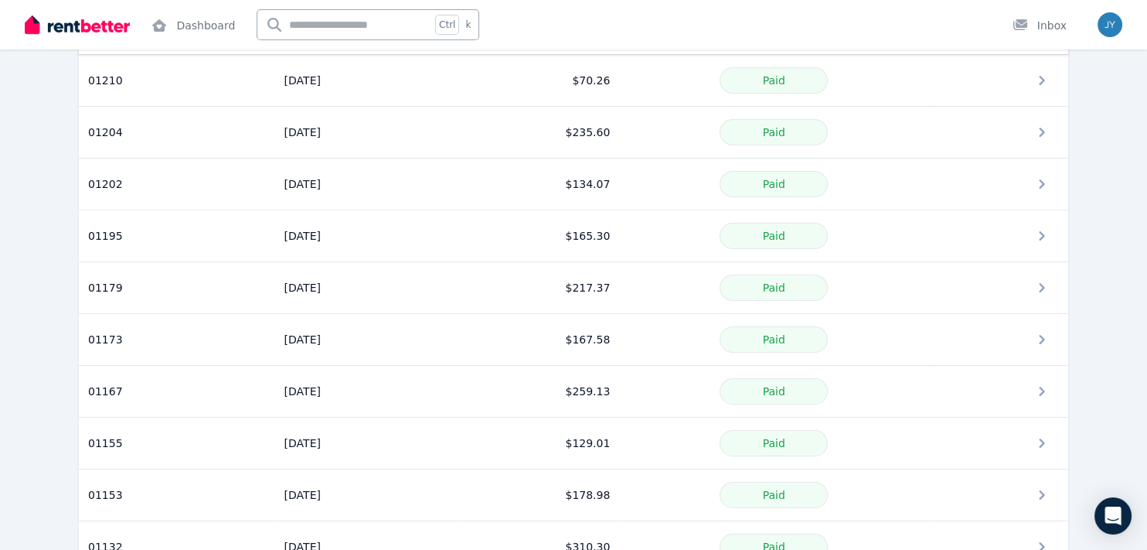
scroll to position [0, 0]
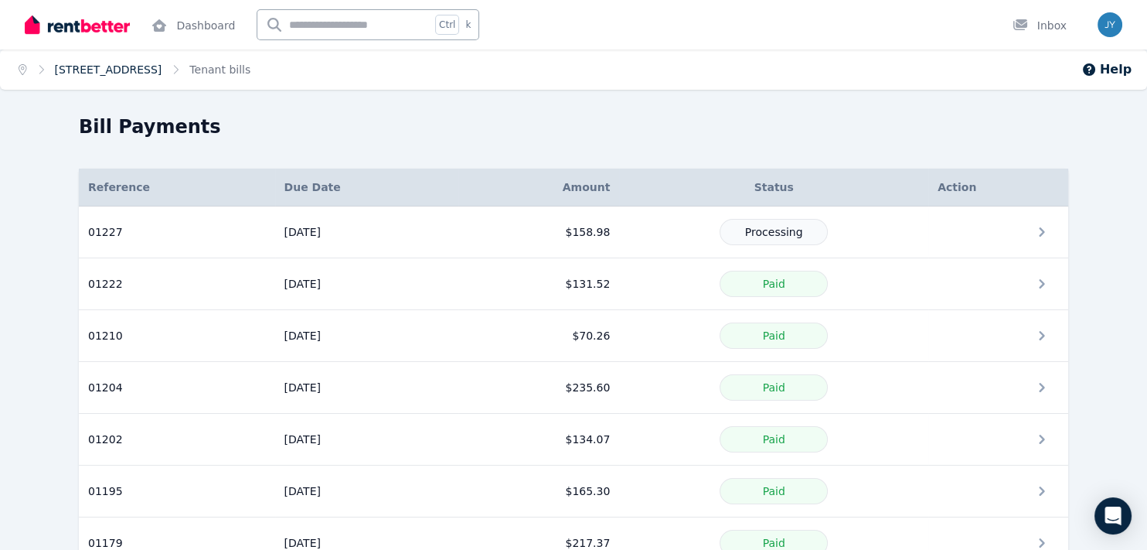
click at [162, 75] on link "[STREET_ADDRESS]" at bounding box center [108, 69] width 107 height 12
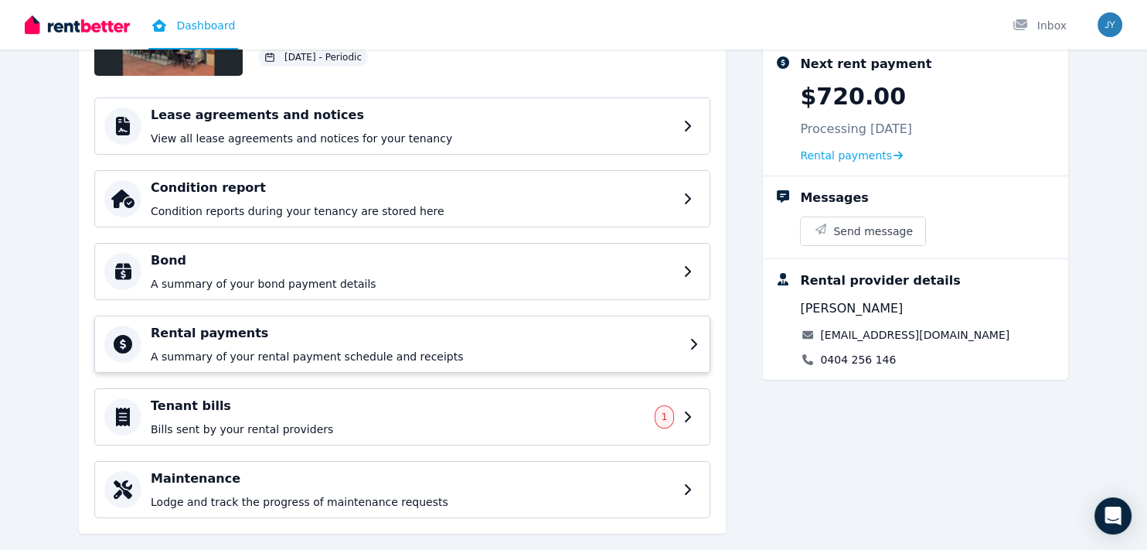
scroll to position [208, 0]
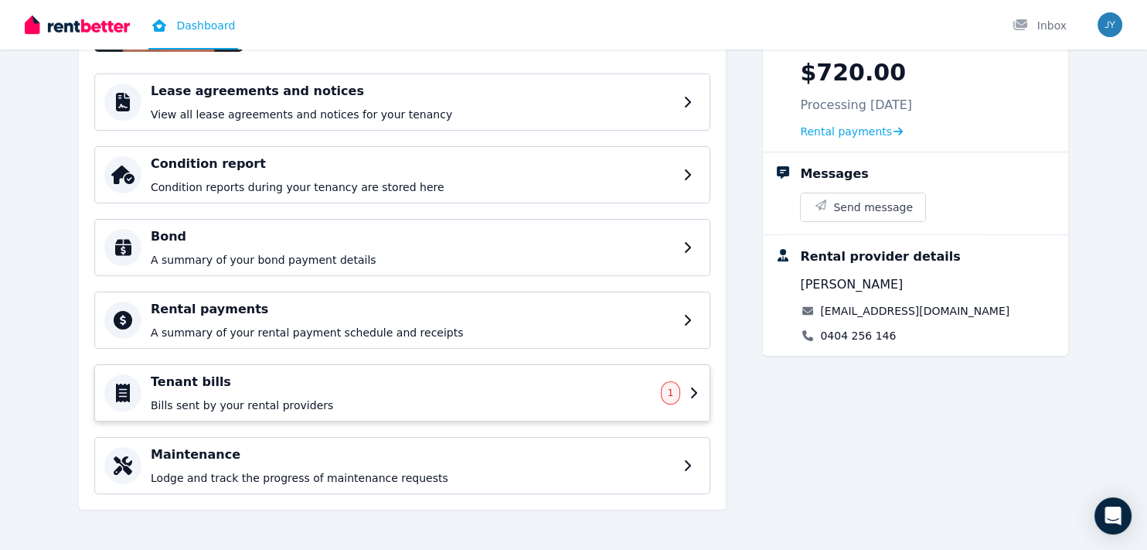
click at [682, 393] on div "Tenant bills Bills sent by your rental providers 1" at bounding box center [402, 392] width 616 height 57
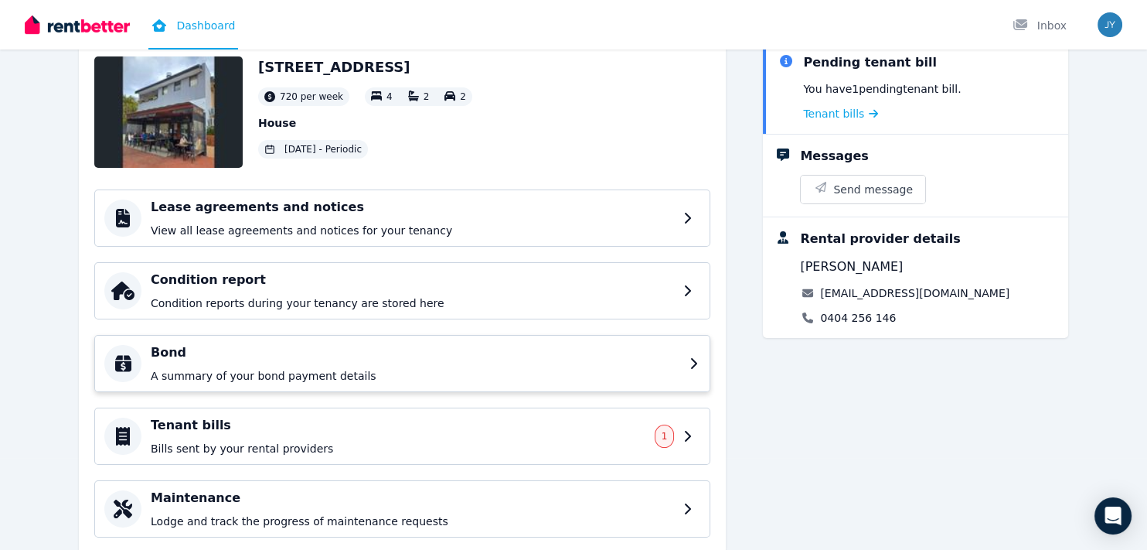
scroll to position [136, 0]
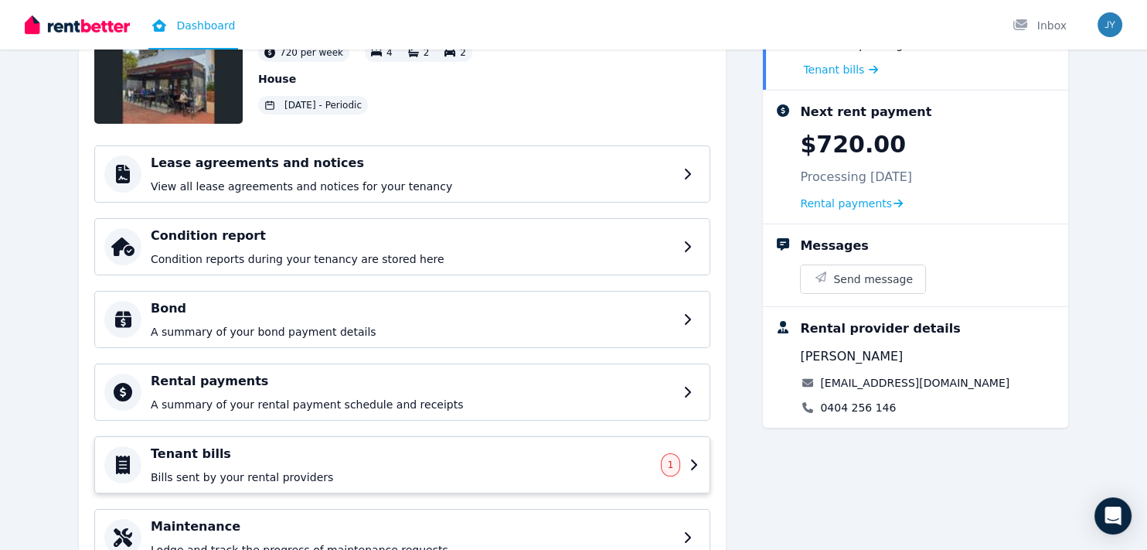
click at [666, 459] on span "1" at bounding box center [671, 464] width 20 height 23
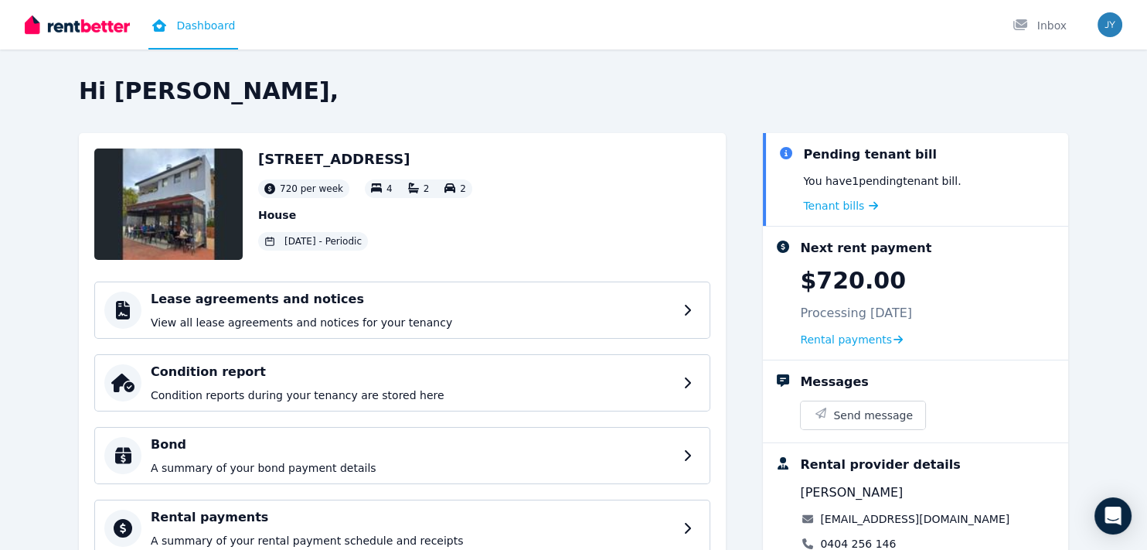
click at [85, 26] on img at bounding box center [77, 24] width 105 height 23
